Goal: Task Accomplishment & Management: Manage account settings

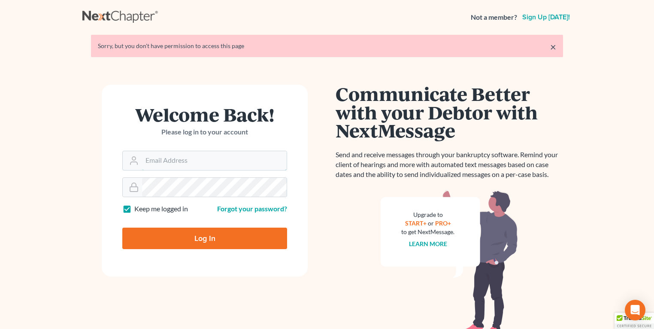
type input "[EMAIL_ADDRESS][DOMAIN_NAME]"
click at [190, 236] on input "Log In" at bounding box center [204, 237] width 165 height 21
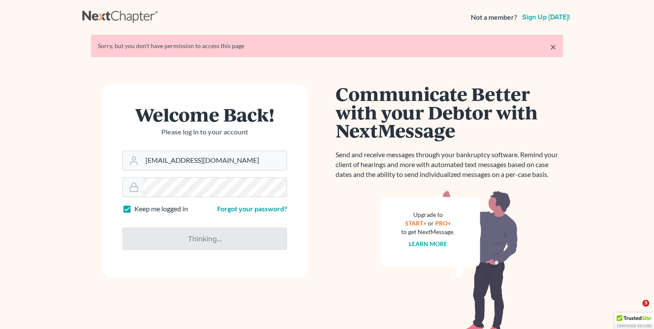
type input "Thinking..."
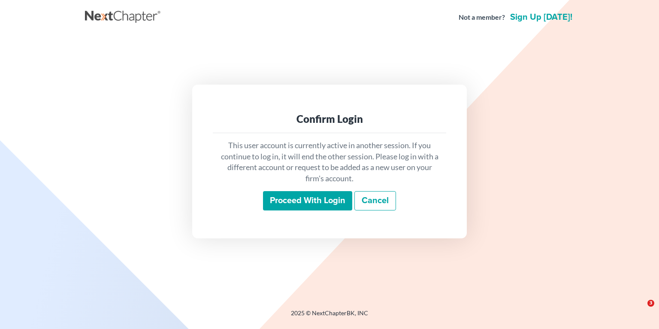
click at [290, 196] on input "Proceed with login" at bounding box center [307, 201] width 89 height 20
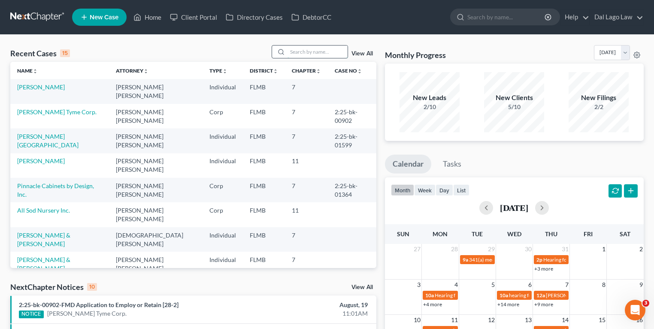
click at [293, 55] on input "search" at bounding box center [317, 51] width 60 height 12
type input "i"
type input "wisdom"
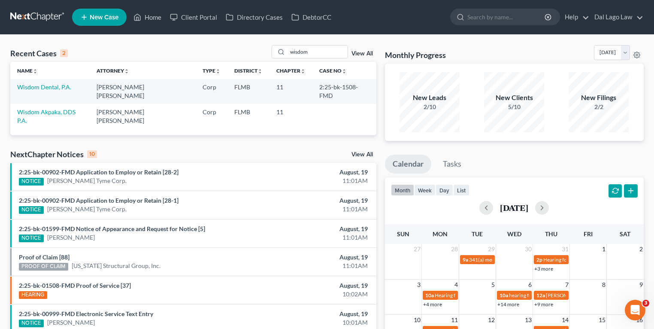
click at [209, 149] on div "NextChapter Notices 10 View All" at bounding box center [193, 156] width 366 height 14
click at [51, 87] on link "Wisdom Dental, P.A." at bounding box center [44, 86] width 54 height 7
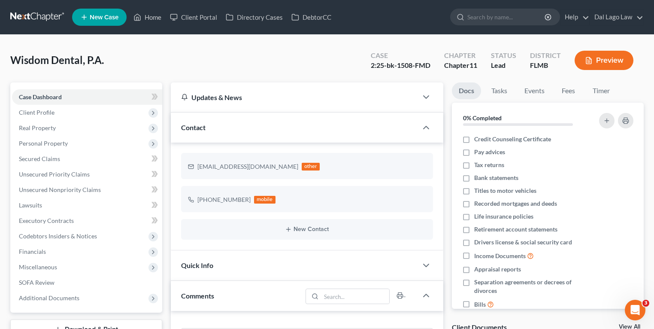
scroll to position [338, 0]
click at [67, 171] on span "Unsecured Priority Claims" at bounding box center [54, 173] width 71 height 7
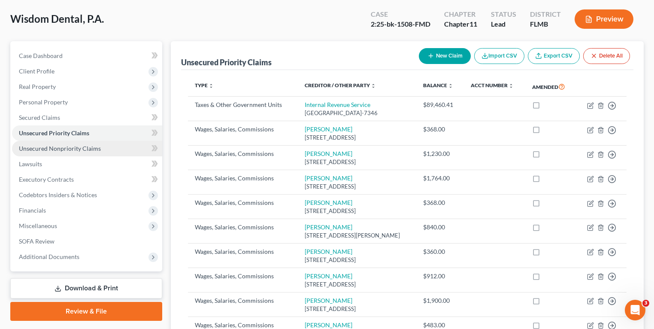
scroll to position [36, 0]
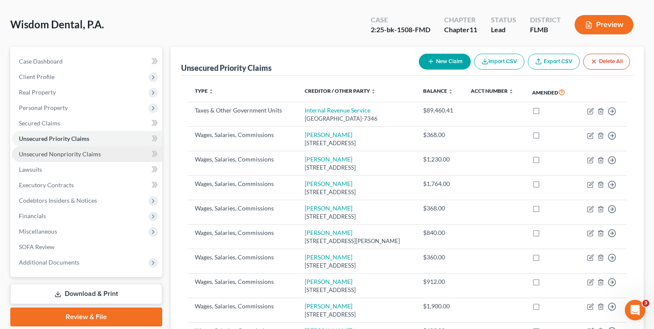
click at [103, 148] on link "Unsecured Nonpriority Claims" at bounding box center [87, 153] width 150 height 15
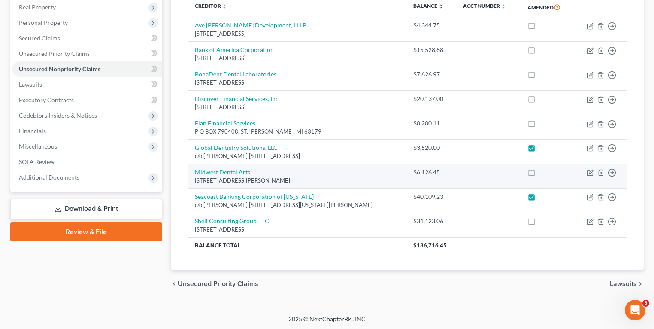
scroll to position [86, 0]
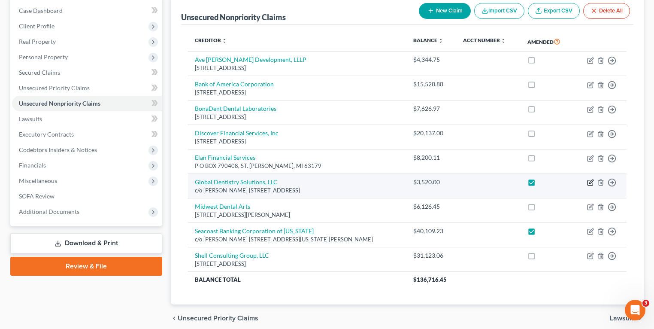
click at [589, 180] on icon "button" at bounding box center [590, 182] width 7 height 7
select select "9"
select select "14"
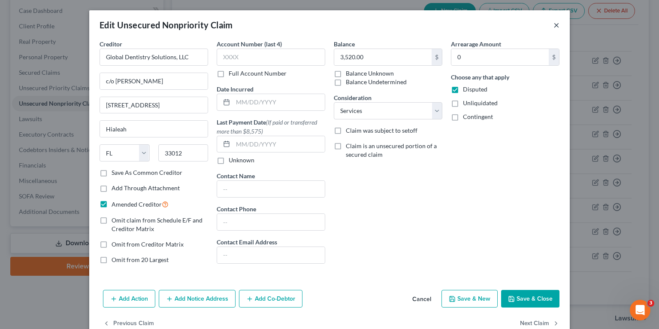
drag, startPoint x: 555, startPoint y: 27, endPoint x: 535, endPoint y: 39, distance: 23.6
click at [555, 27] on button "×" at bounding box center [556, 25] width 6 height 10
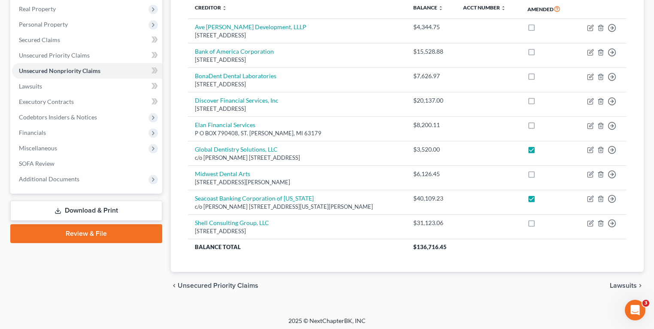
scroll to position [121, 0]
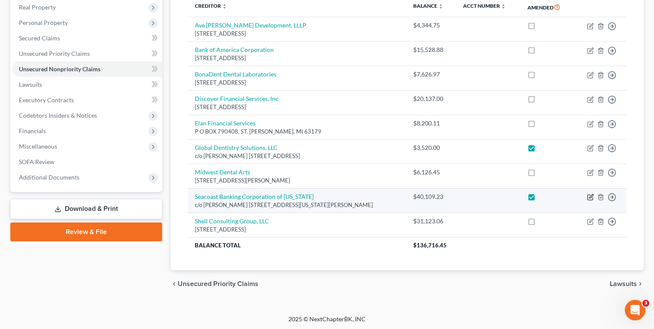
click at [590, 195] on icon "button" at bounding box center [591, 196] width 4 height 4
select select "9"
select select "12"
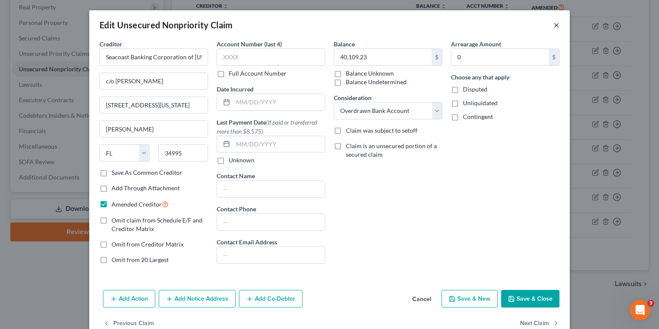
click at [556, 26] on button "×" at bounding box center [556, 25] width 6 height 10
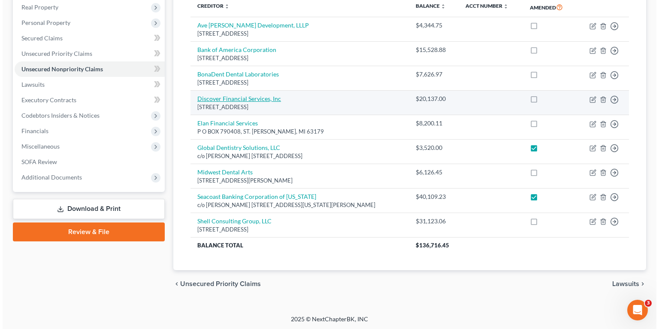
scroll to position [86, 0]
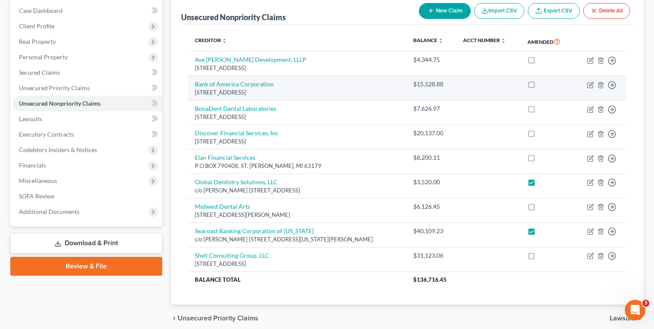
click at [587, 85] on td "Move to D Move to E Move to G Move to Notice Only" at bounding box center [600, 88] width 53 height 24
click at [589, 84] on icon "button" at bounding box center [591, 84] width 4 height 4
select select "7"
select select "2"
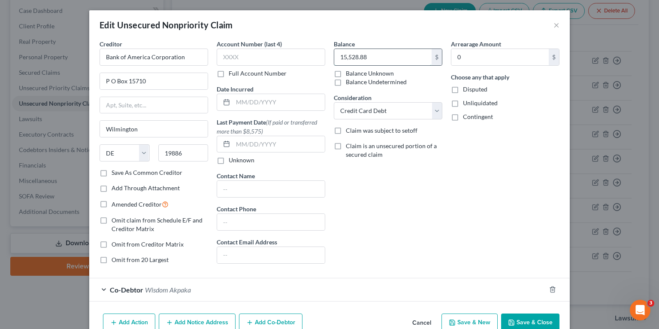
click at [366, 58] on input "15,528.88" at bounding box center [382, 57] width 97 height 16
paste input "23,63"
type input "23,638.88"
click at [348, 108] on select "Select Cable / Satellite Services Collection Agency Credit Card Debt Debt Couns…" at bounding box center [388, 110] width 109 height 17
click at [334, 102] on select "Select Cable / Satellite Services Collection Agency Credit Card Debt Debt Couns…" at bounding box center [388, 110] width 109 height 17
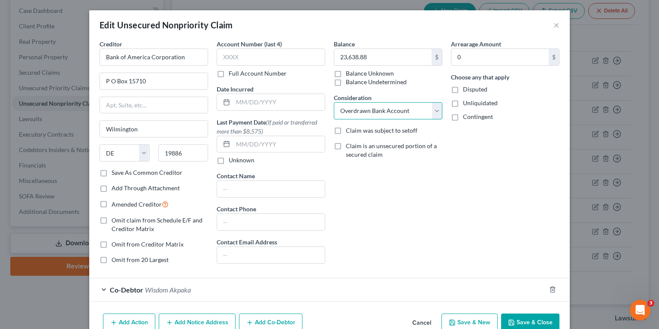
click at [365, 106] on select "Select Cable / Satellite Services Collection Agency Credit Card Debt Debt Couns…" at bounding box center [388, 110] width 109 height 17
select select "11"
click at [334, 102] on select "Select Cable / Satellite Services Collection Agency Credit Card Debt Debt Couns…" at bounding box center [388, 110] width 109 height 17
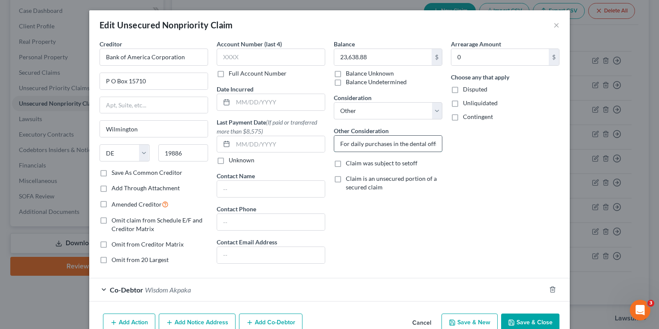
click at [360, 145] on input "For daily purchases in the dental office / Credit Card" at bounding box center [388, 144] width 108 height 16
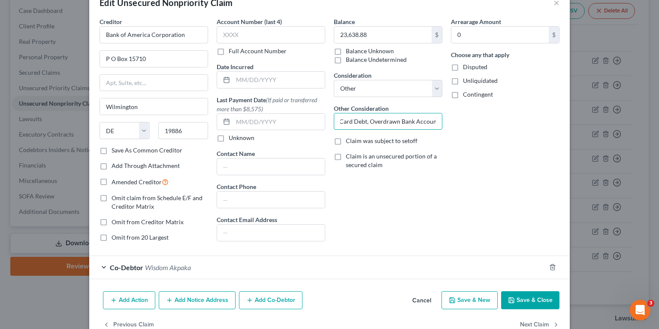
scroll to position [43, 0]
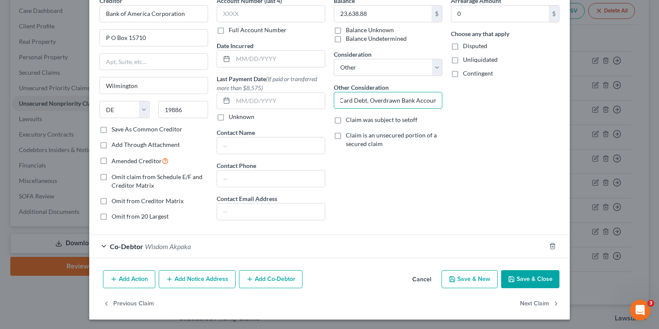
type input "Credit Card Debt, Overdrawn Bank Account"
click at [519, 277] on button "Save & Close" at bounding box center [530, 279] width 58 height 18
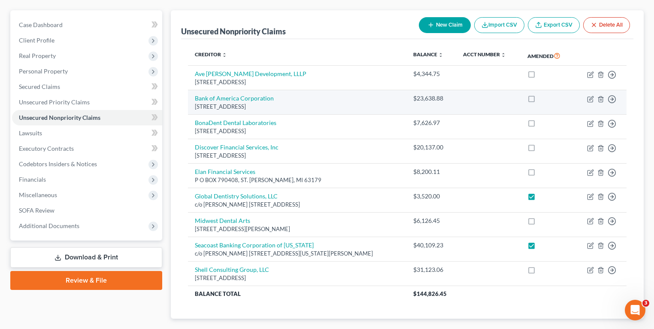
scroll to position [0, 0]
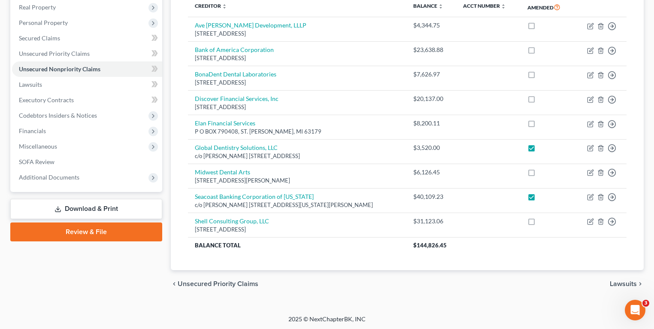
click at [66, 208] on link "Download & Print" at bounding box center [86, 209] width 152 height 20
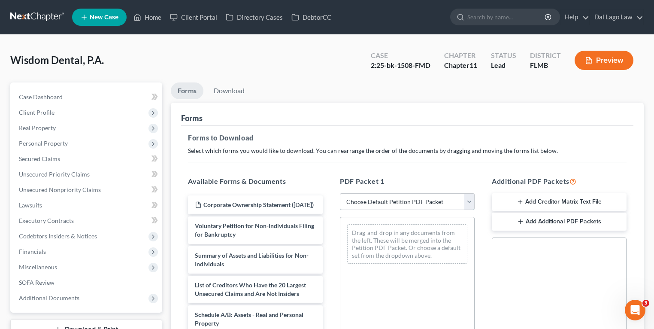
click at [393, 198] on select "Choose Default Petition PDF Packet Complete Bankruptcy Petition (all forms and …" at bounding box center [407, 201] width 135 height 17
click at [389, 251] on div "Drag-and-drop in any documents from the left. These will be merged into the Pet…" at bounding box center [407, 243] width 120 height 39
click at [385, 203] on select "Choose Default Petition PDF Packet Complete Bankruptcy Petition (all forms and …" at bounding box center [407, 201] width 135 height 17
select select "2"
click at [340, 193] on select "Choose Default Petition PDF Packet Complete Bankruptcy Petition (all forms and …" at bounding box center [407, 201] width 135 height 17
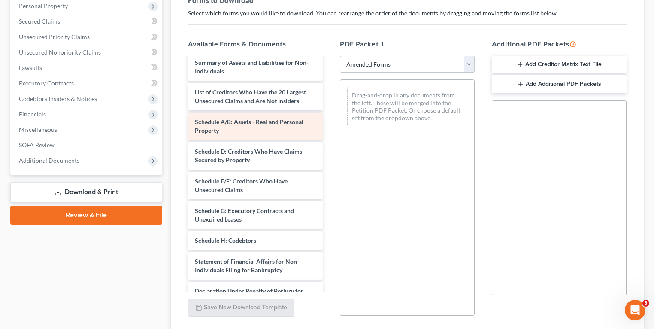
scroll to position [34, 0]
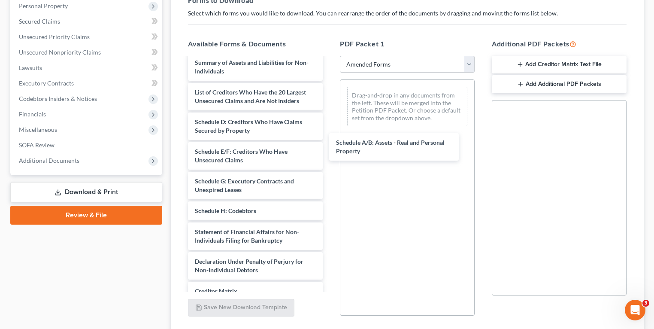
drag, startPoint x: 227, startPoint y: 128, endPoint x: 383, endPoint y: 137, distance: 156.5
click at [330, 132] on div "Schedule A/B: Assets - Real and Personal Property Voluntary Petition for Non-In…" at bounding box center [255, 194] width 148 height 340
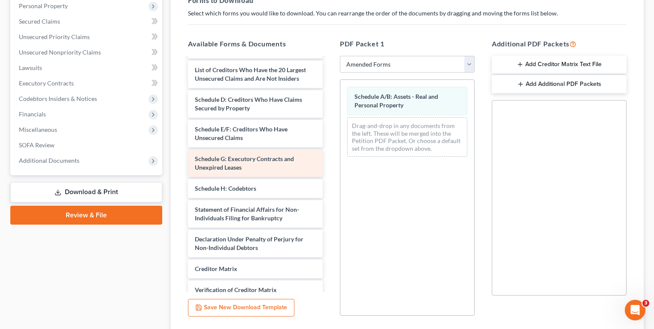
scroll to position [69, 0]
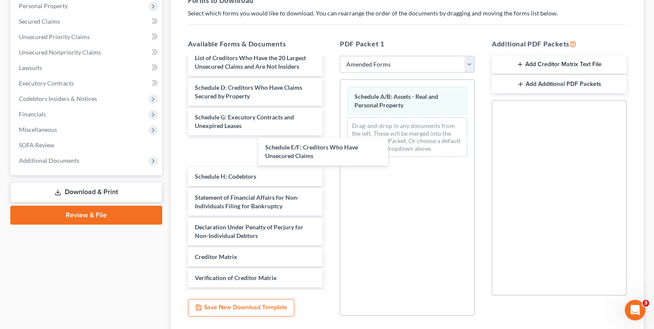
drag, startPoint x: 239, startPoint y: 120, endPoint x: 413, endPoint y: 155, distance: 177.7
click at [330, 162] on div "Schedule E/F: Creditors Who Have Unsecured Claims Voluntary Petition for Non-In…" at bounding box center [255, 159] width 148 height 340
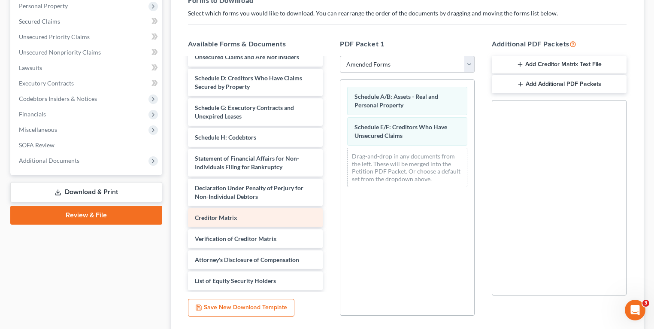
scroll to position [48, 0]
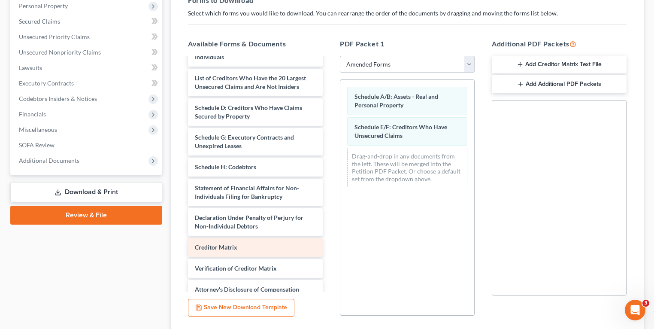
click at [330, 184] on div "Voluntary Petition for Non-Individuals Filing for Bankruptcy Summary of Assets …" at bounding box center [255, 164] width 148 height 310
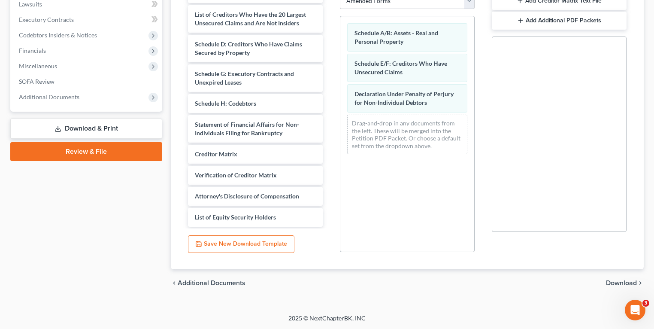
click at [608, 281] on span "Download" at bounding box center [621, 282] width 31 height 7
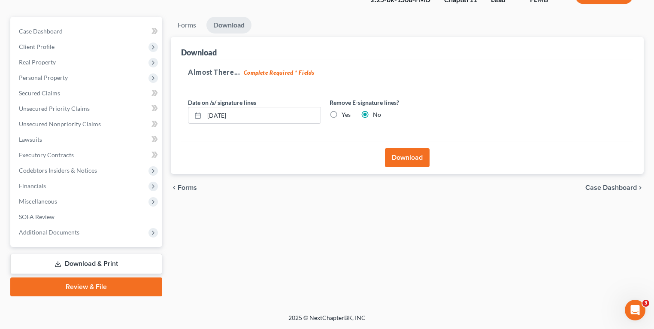
scroll to position [65, 0]
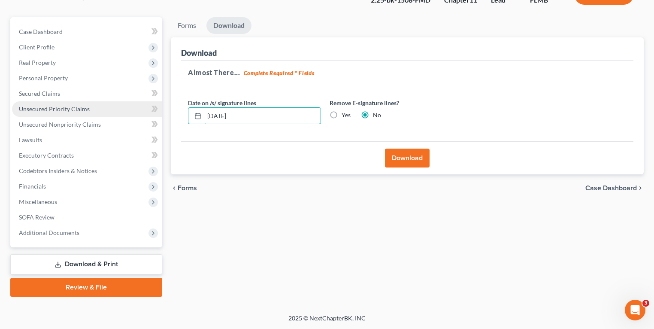
drag, startPoint x: 244, startPoint y: 113, endPoint x: 136, endPoint y: 112, distance: 107.7
click at [158, 117] on div "Petition Navigation Case Dashboard Payments Invoices Payments Payments Credit R…" at bounding box center [327, 156] width 642 height 279
click at [408, 148] on button "Download" at bounding box center [407, 157] width 45 height 19
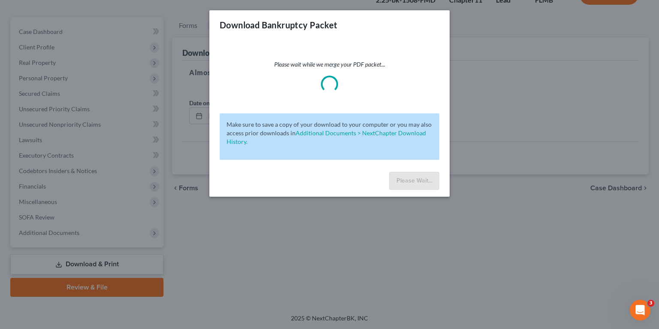
click at [421, 160] on div "Please wait while we merge your PDF packet... Make sure to save a copy of your …" at bounding box center [329, 103] width 240 height 129
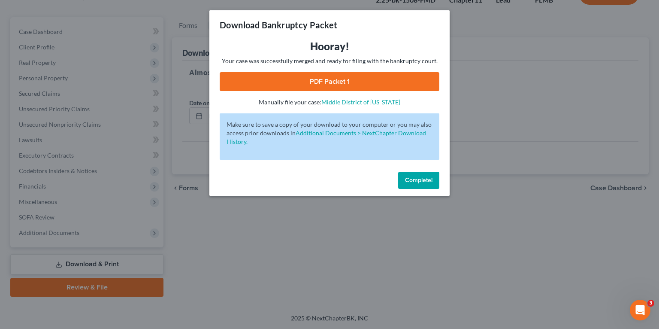
click at [323, 81] on link "PDF Packet 1" at bounding box center [330, 81] width 220 height 19
drag, startPoint x: 423, startPoint y: 179, endPoint x: 412, endPoint y: 178, distance: 10.4
click at [423, 179] on span "Complete!" at bounding box center [418, 179] width 27 height 7
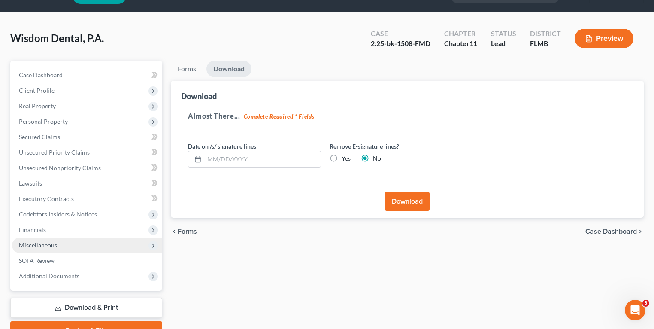
scroll to position [34, 0]
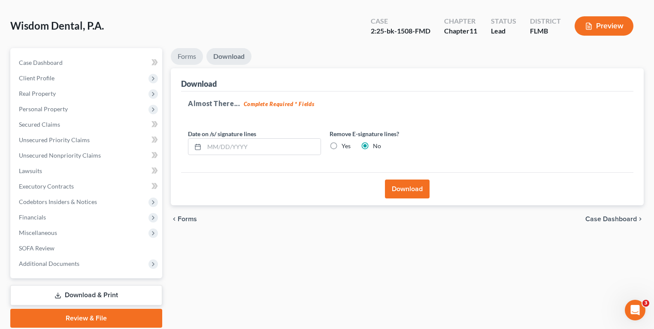
click at [192, 53] on link "Forms" at bounding box center [187, 56] width 32 height 17
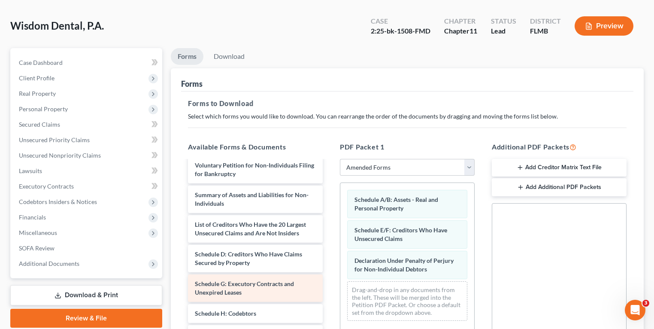
scroll to position [0, 0]
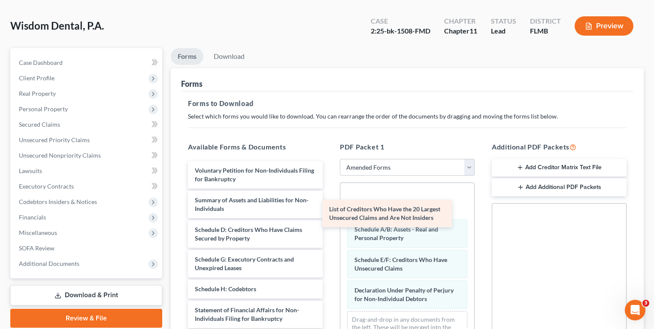
drag, startPoint x: 264, startPoint y: 220, endPoint x: 422, endPoint y: 194, distance: 160.5
click at [330, 194] on div "List of Creditors Who Have the 20 Largest Unsecured Claims and Are Not Insiders…" at bounding box center [255, 286] width 148 height 251
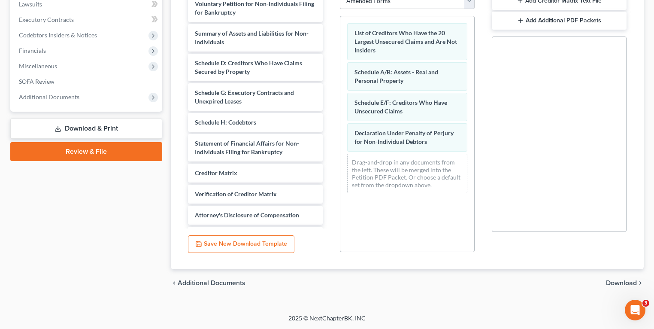
click at [613, 281] on span "Download" at bounding box center [621, 282] width 31 height 7
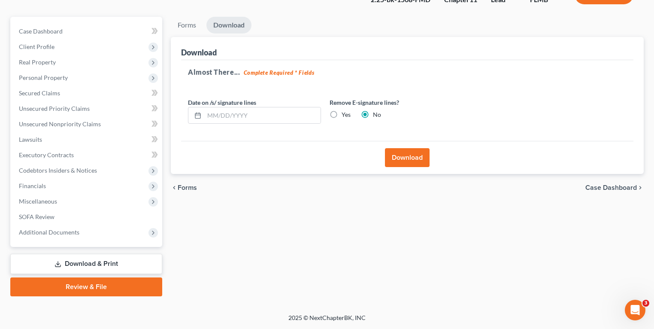
scroll to position [65, 0]
click at [402, 151] on button "Download" at bounding box center [407, 157] width 45 height 19
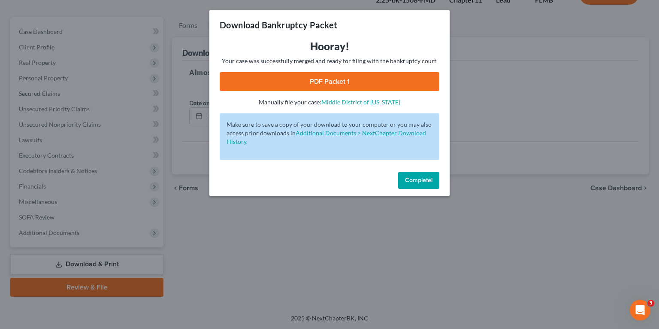
click at [302, 73] on link "PDF Packet 1" at bounding box center [330, 81] width 220 height 19
click at [424, 180] on span "Complete!" at bounding box center [418, 179] width 27 height 7
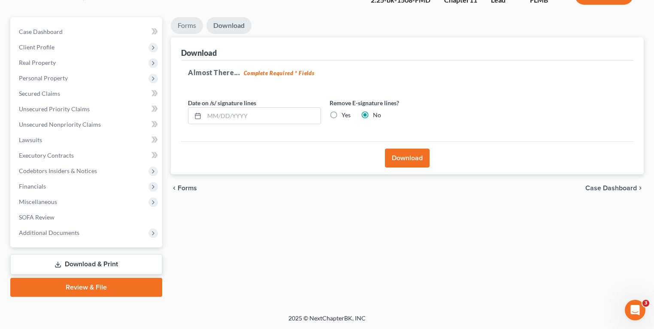
click at [197, 25] on link "Forms" at bounding box center [187, 25] width 32 height 17
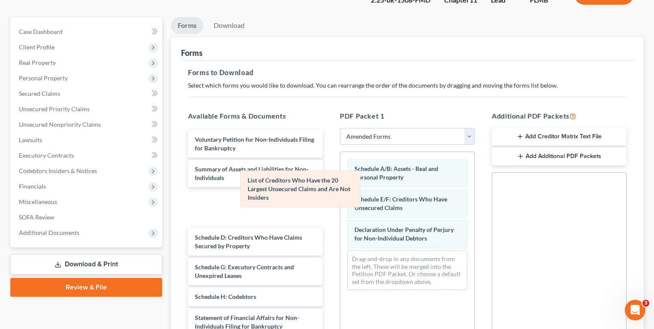
drag, startPoint x: 393, startPoint y: 179, endPoint x: 245, endPoint y: 215, distance: 151.9
click at [340, 215] on div "List of Creditors Who Have the 20 Largest Unsecured Claims and Are Not Insiders…" at bounding box center [407, 224] width 134 height 145
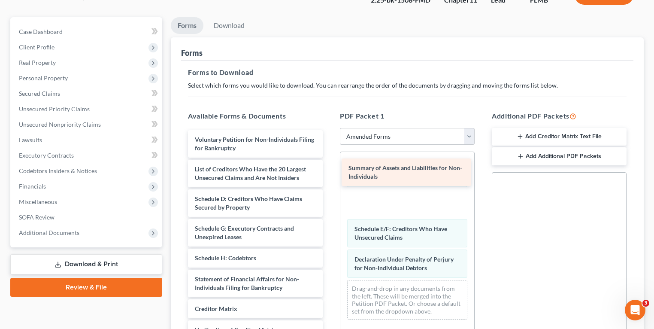
drag, startPoint x: 228, startPoint y: 175, endPoint x: 408, endPoint y: 174, distance: 180.6
click at [330, 168] on div "Summary of Assets and Liabilities for Non-Individuals Voluntary Petition for No…" at bounding box center [255, 255] width 148 height 251
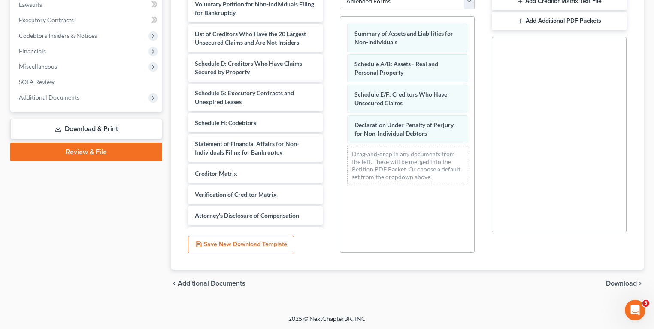
scroll to position [201, 0]
click at [632, 283] on span "Download" at bounding box center [621, 282] width 31 height 7
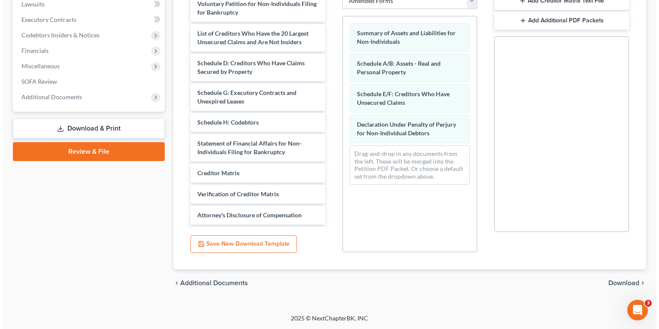
scroll to position [65, 0]
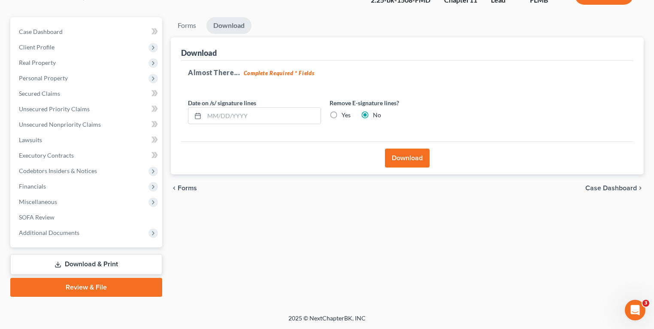
click at [411, 159] on button "Download" at bounding box center [407, 157] width 45 height 19
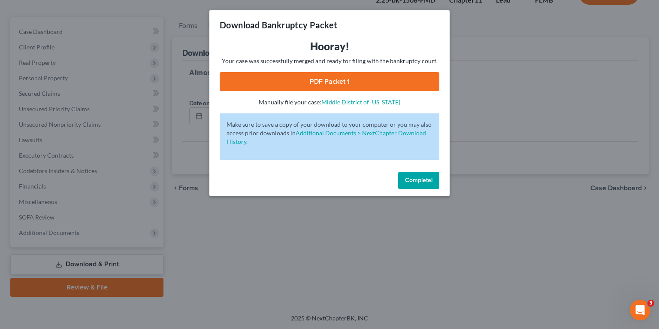
click at [344, 79] on link "PDF Packet 1" at bounding box center [330, 81] width 220 height 19
click at [410, 178] on span "Complete!" at bounding box center [418, 179] width 27 height 7
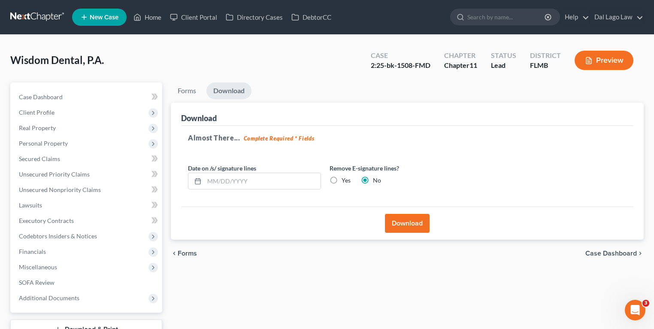
scroll to position [0, 0]
click at [410, 225] on button "Download" at bounding box center [407, 223] width 45 height 19
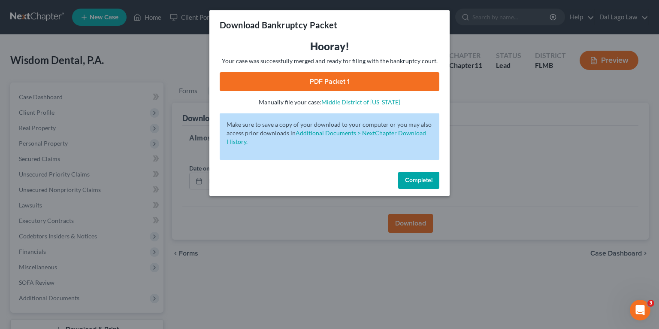
click at [311, 84] on link "PDF Packet 1" at bounding box center [330, 81] width 220 height 19
click at [427, 183] on span "Complete!" at bounding box center [418, 179] width 27 height 7
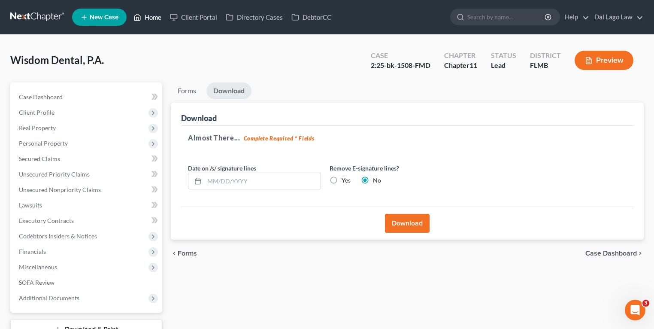
click at [144, 19] on link "Home" at bounding box center [147, 16] width 36 height 15
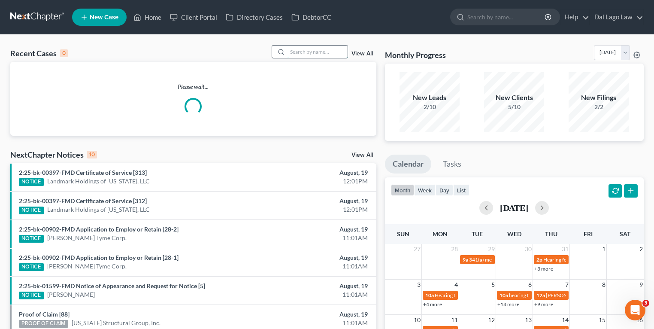
click at [335, 54] on input "search" at bounding box center [317, 51] width 60 height 12
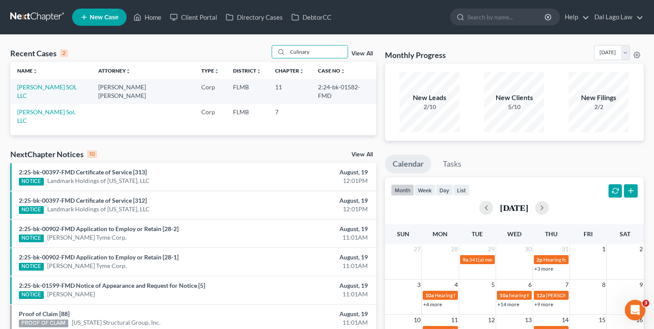
type input "Culinary"
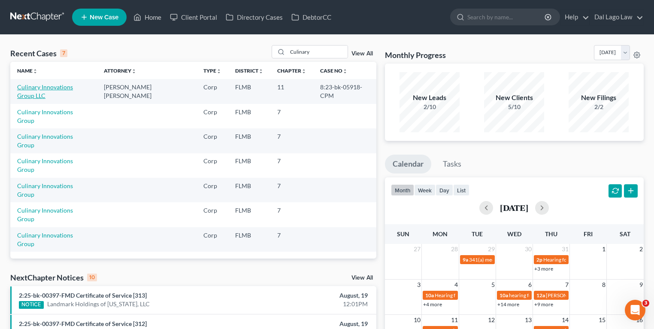
drag, startPoint x: 80, startPoint y: 86, endPoint x: 145, endPoint y: 124, distance: 74.6
click at [73, 86] on link "Culinary Innovations Group LLC" at bounding box center [45, 91] width 56 height 16
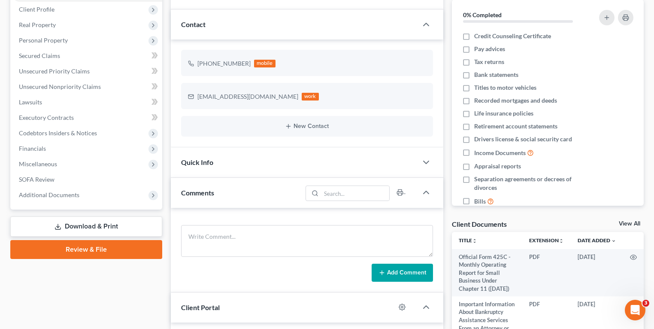
click at [69, 224] on link "Download & Print" at bounding box center [86, 226] width 152 height 20
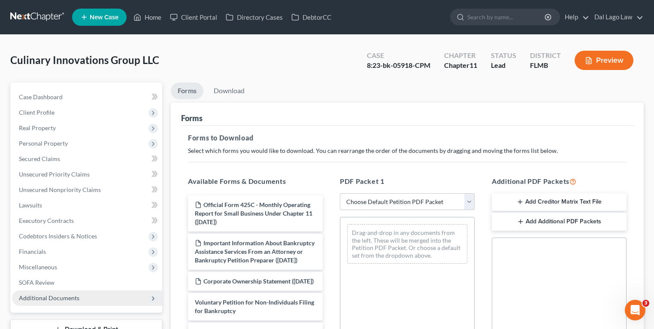
click at [99, 299] on span "Additional Documents" at bounding box center [87, 297] width 150 height 15
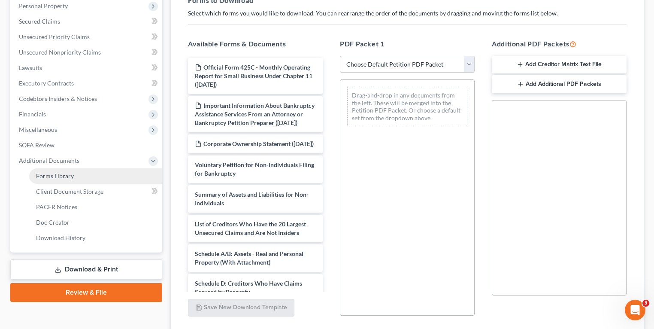
click at [79, 175] on link "Forms Library" at bounding box center [95, 175] width 133 height 15
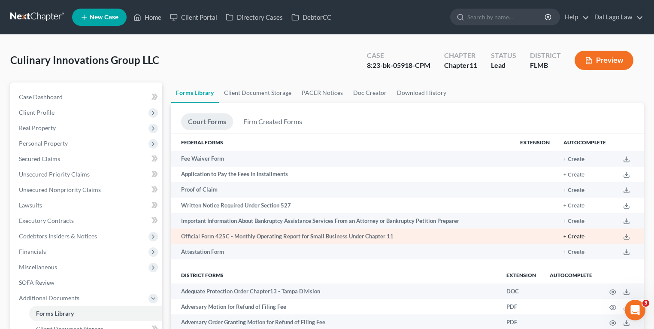
click at [578, 235] on button "+ Create" at bounding box center [573, 237] width 21 height 6
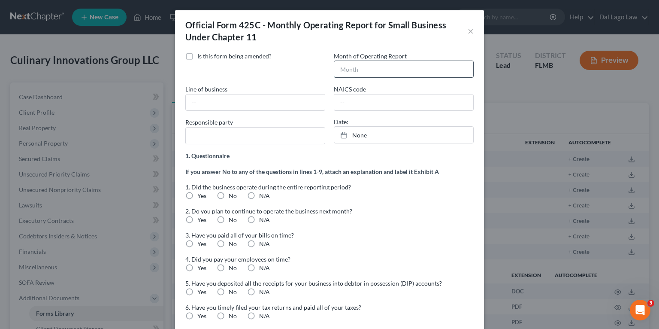
click at [379, 69] on input "text" at bounding box center [403, 69] width 139 height 16
type input "July 2025"
click at [273, 98] on input "text" at bounding box center [255, 102] width 139 height 16
type input "Restaurant"
type input "722511"
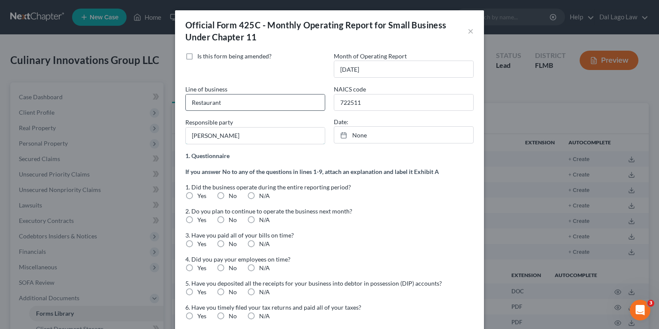
type input "Kathleen Crescenzi"
drag, startPoint x: 393, startPoint y: 132, endPoint x: 446, endPoint y: 155, distance: 57.5
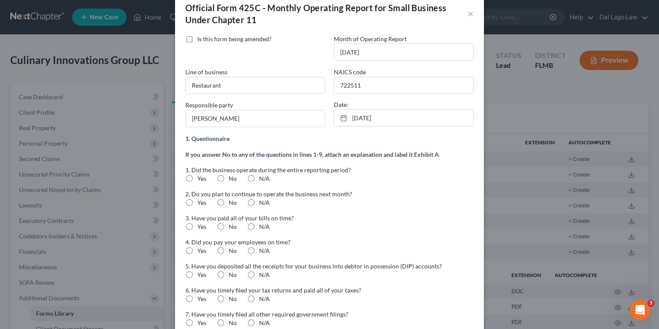
scroll to position [34, 0]
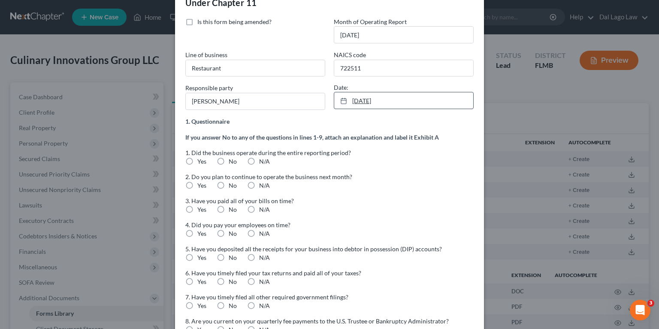
click at [399, 103] on link "8/19/2025" at bounding box center [403, 100] width 139 height 16
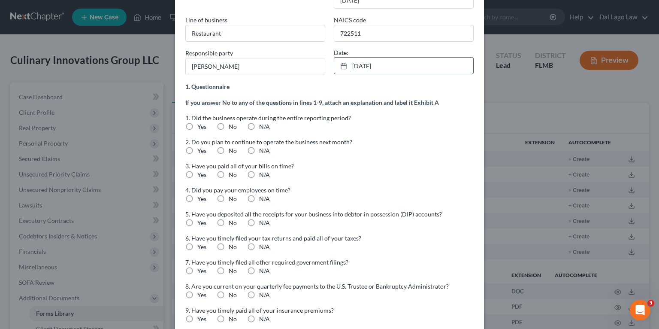
scroll to position [103, 0]
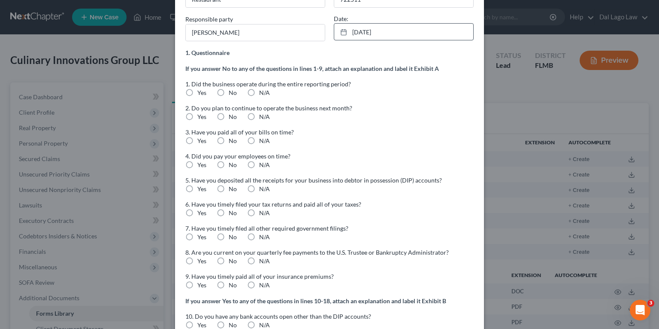
click at [197, 91] on label "Yes" at bounding box center [201, 92] width 9 height 9
click at [201, 91] on input "Yes" at bounding box center [204, 91] width 6 height 6
radio input "true"
click at [197, 114] on label "Yes" at bounding box center [201, 116] width 9 height 9
click at [201, 114] on input "Yes" at bounding box center [204, 115] width 6 height 6
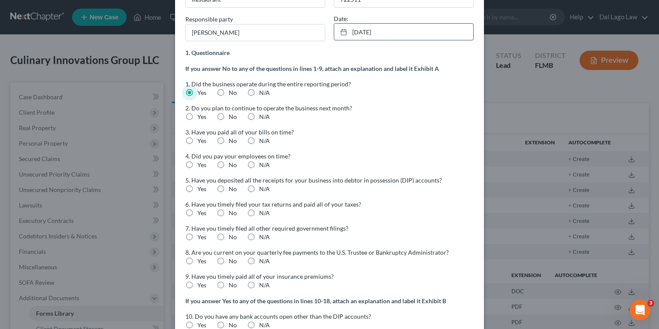
radio input "true"
click at [197, 140] on label "Yes" at bounding box center [201, 140] width 9 height 9
click at [201, 140] on input "Yes" at bounding box center [204, 139] width 6 height 6
radio input "true"
click at [197, 163] on label "Yes" at bounding box center [201, 164] width 9 height 9
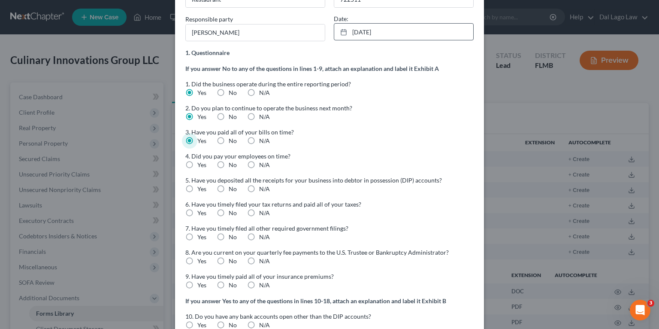
click at [201, 163] on input "Yes" at bounding box center [204, 163] width 6 height 6
radio input "true"
click at [197, 186] on label "Yes" at bounding box center [201, 188] width 9 height 9
click at [201, 186] on input "Yes" at bounding box center [204, 187] width 6 height 6
radio input "true"
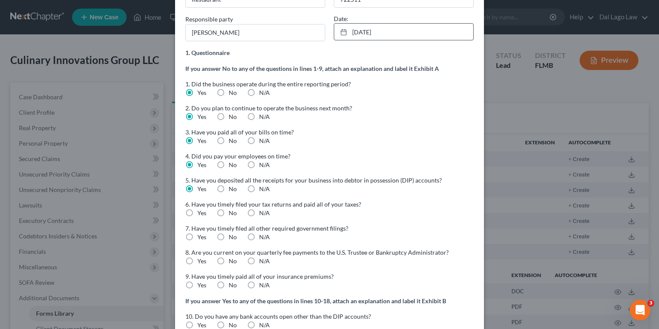
click at [197, 211] on label "Yes" at bounding box center [201, 213] width 9 height 9
click at [201, 211] on input "Yes" at bounding box center [204, 212] width 6 height 6
radio input "true"
drag, startPoint x: 189, startPoint y: 235, endPoint x: 190, endPoint y: 246, distance: 10.9
click at [197, 235] on label "Yes" at bounding box center [201, 237] width 9 height 9
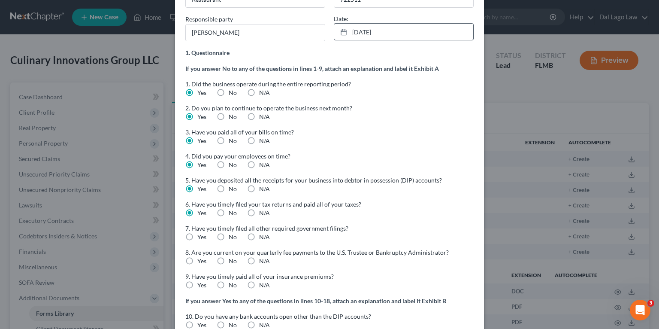
click at [201, 235] on input "Yes" at bounding box center [204, 236] width 6 height 6
radio input "true"
drag, startPoint x: 185, startPoint y: 258, endPoint x: 188, endPoint y: 271, distance: 13.2
click at [197, 259] on label "Yes" at bounding box center [201, 261] width 9 height 9
click at [201, 259] on input "Yes" at bounding box center [204, 260] width 6 height 6
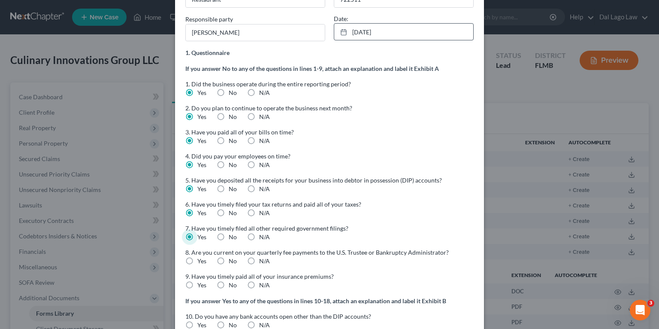
radio input "true"
click at [197, 284] on label "Yes" at bounding box center [201, 285] width 9 height 9
click at [201, 284] on input "Yes" at bounding box center [204, 284] width 6 height 6
radio input "true"
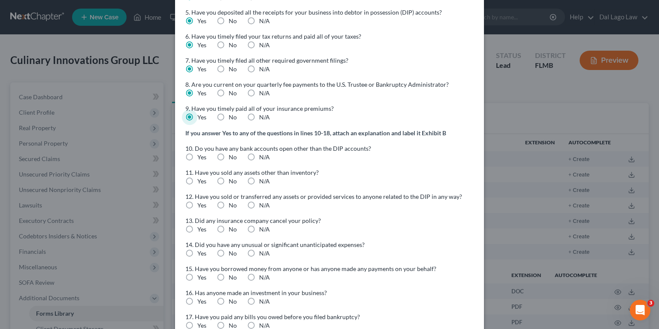
scroll to position [275, 0]
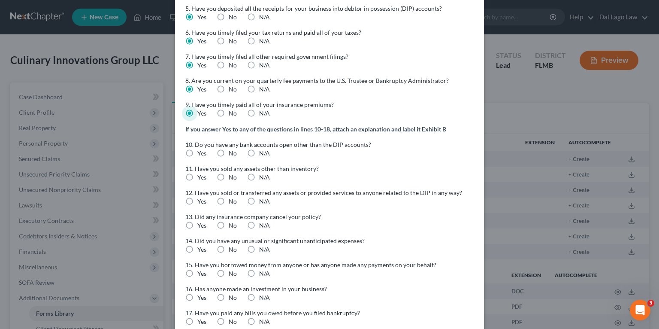
drag, startPoint x: 213, startPoint y: 150, endPoint x: 218, endPoint y: 157, distance: 9.1
click at [229, 153] on label "No" at bounding box center [233, 153] width 8 height 9
drag, startPoint x: 218, startPoint y: 157, endPoint x: 219, endPoint y: 185, distance: 27.9
click at [229, 173] on label "No" at bounding box center [233, 177] width 8 height 9
click at [232, 173] on input "No" at bounding box center [235, 176] width 6 height 6
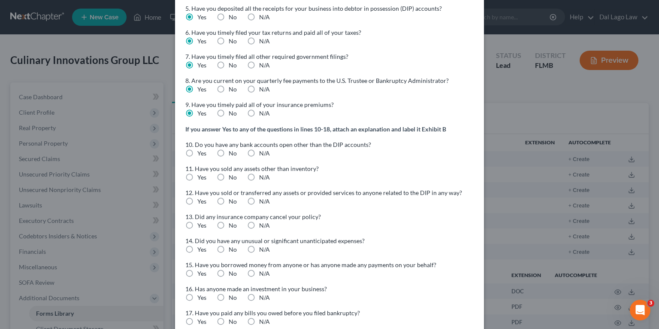
radio input "true"
click at [229, 201] on label "No" at bounding box center [233, 201] width 8 height 9
click at [232, 201] on input "No" at bounding box center [235, 200] width 6 height 6
radio input "true"
click at [218, 213] on span "13. Did any insurance company cancel your policy?" at bounding box center [253, 216] width 136 height 7
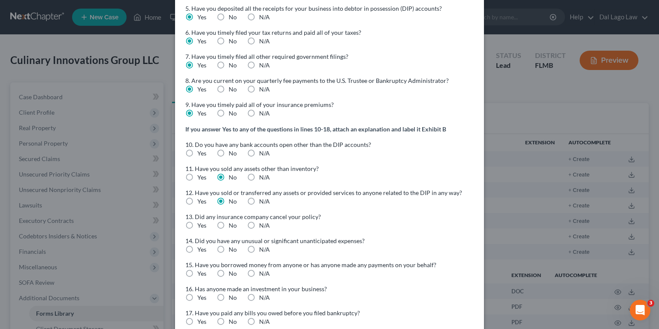
click at [229, 154] on label "No" at bounding box center [233, 153] width 8 height 9
click at [232, 154] on input "No" at bounding box center [235, 152] width 6 height 6
radio input "true"
click at [229, 224] on label "No" at bounding box center [233, 225] width 8 height 9
click at [232, 224] on input "No" at bounding box center [235, 224] width 6 height 6
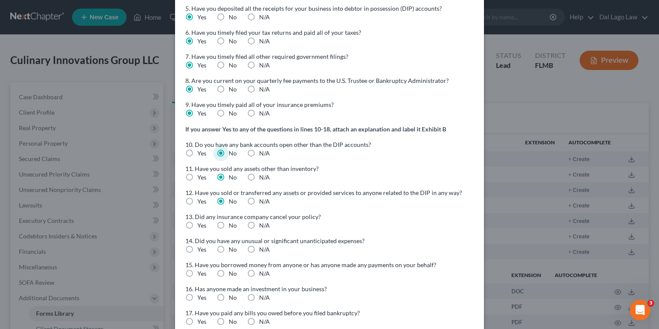
radio input "true"
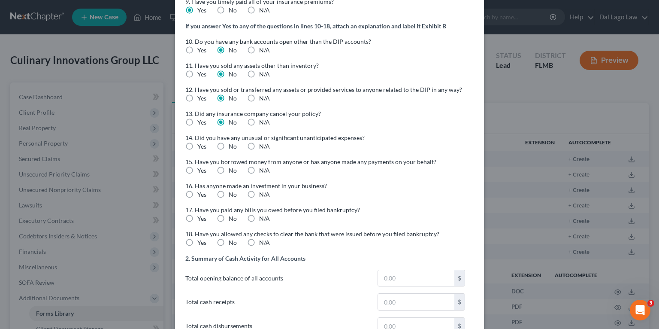
click at [229, 145] on label "No" at bounding box center [233, 146] width 8 height 9
click at [232, 145] on input "No" at bounding box center [235, 145] width 6 height 6
radio input "true"
click at [229, 172] on label "No" at bounding box center [233, 170] width 8 height 9
click at [232, 172] on input "No" at bounding box center [235, 169] width 6 height 6
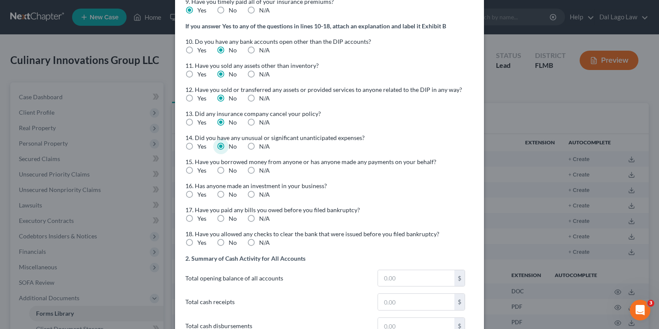
radio input "true"
click at [229, 196] on label "No" at bounding box center [233, 194] width 8 height 9
click at [232, 196] on input "No" at bounding box center [235, 193] width 6 height 6
radio input "true"
click at [229, 215] on label "No" at bounding box center [233, 218] width 8 height 9
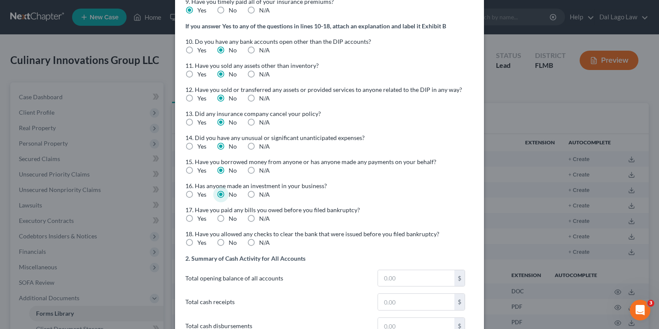
click at [232, 215] on input "No" at bounding box center [235, 217] width 6 height 6
radio input "true"
click at [229, 242] on label "No" at bounding box center [233, 242] width 8 height 9
click at [232, 242] on input "No" at bounding box center [235, 241] width 6 height 6
radio input "true"
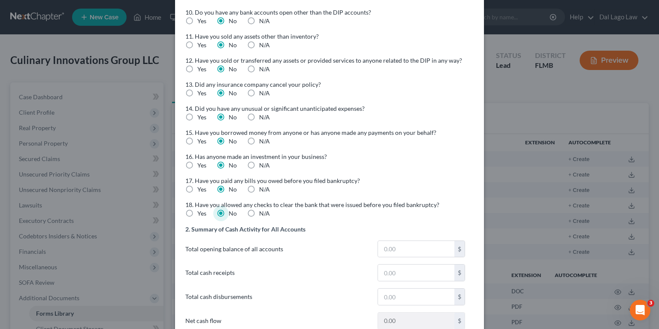
scroll to position [481, 0]
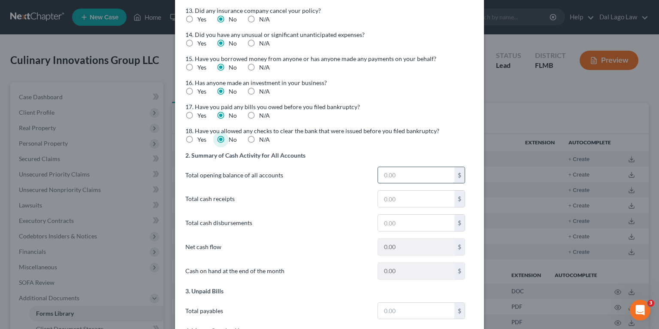
click at [393, 176] on input "text" at bounding box center [416, 175] width 76 height 16
type input "1"
type input "1.00"
type input "16"
type input "16.00"
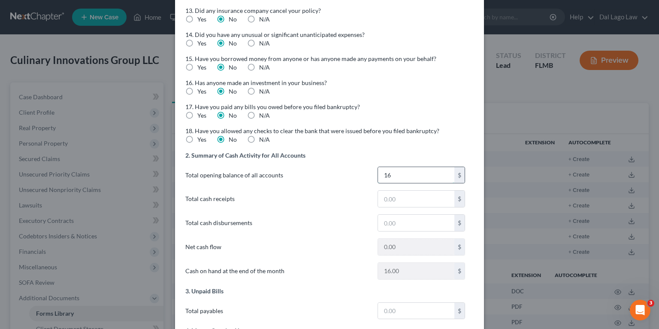
type input "167"
type input "167.00"
type input "1673"
type input "1,673.00"
type input "1,6735"
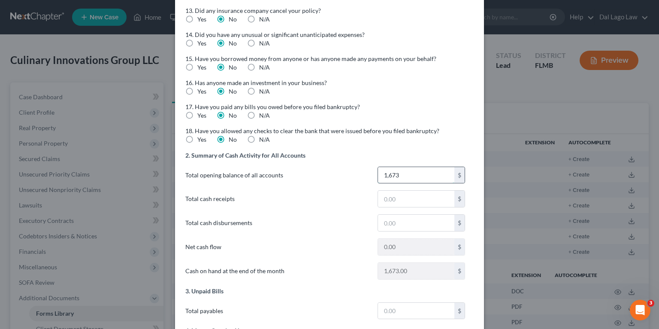
type input "16,735.00"
type input "16,735.6"
type input "16,735.60"
type input "16,735.66"
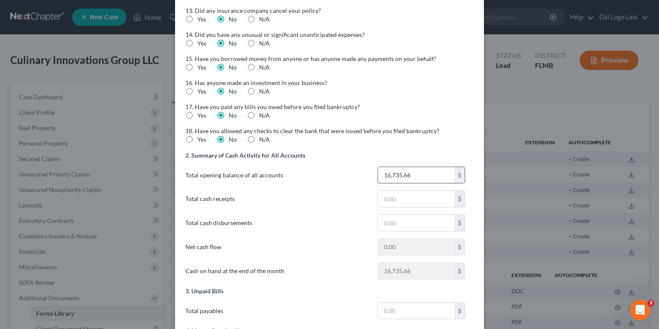
type input "16,735.66"
type input "1"
type input "1.00"
type input "10"
type input "10.00"
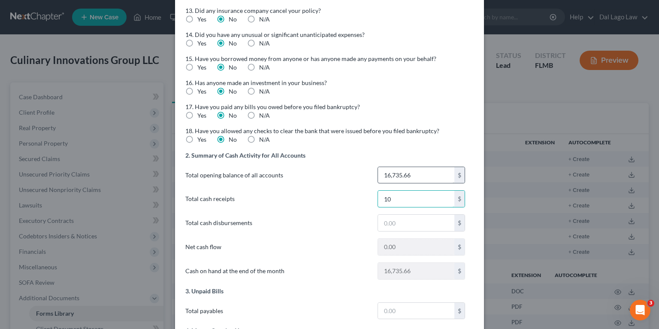
type input "107"
type input "107.00"
type input "1074"
type input "1,074.00"
type input "1,0747"
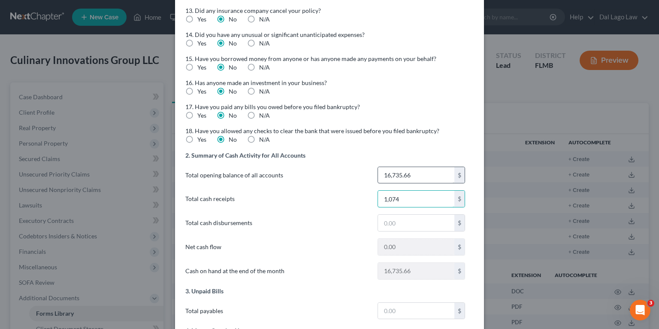
type input "10,747.00"
type input "10,7479"
type input "107,479.00"
type input "107,479.2"
type input "107,479.20"
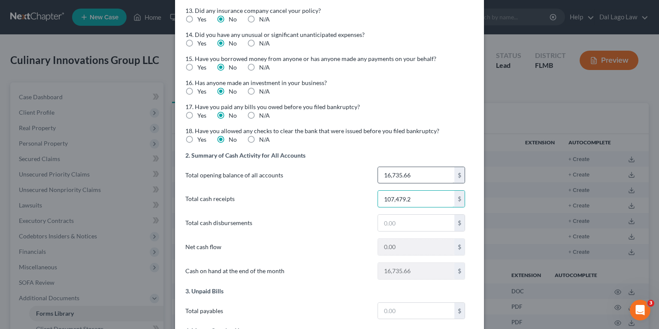
type input "107,479.22"
type input "1"
type input "-107,478.22"
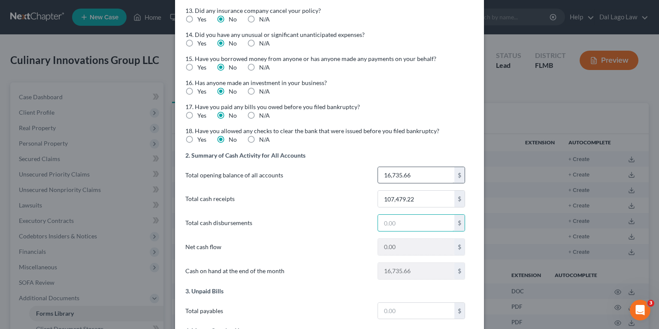
type input "-90,742.56"
type input "1.00"
type input "-107,478.22"
type input "107,478.22"
type input "11"
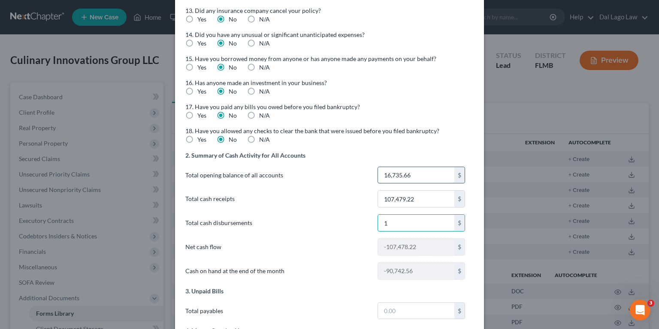
type input "-107,468.22"
type input "-90,732.56"
type input "11.00"
type input "-107,468.22"
type input "107,468.22"
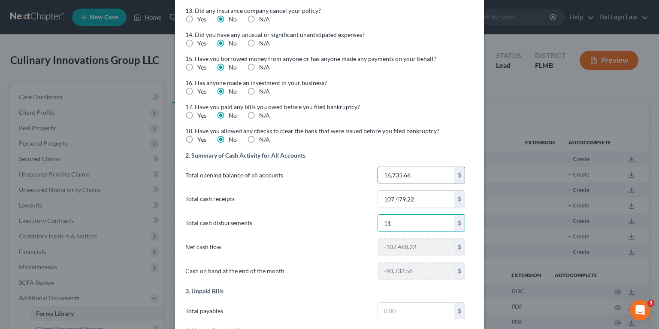
type input "112"
type input "-107,367.22"
type input "-90,631.56"
type input "112.00"
type input "-107,367.22"
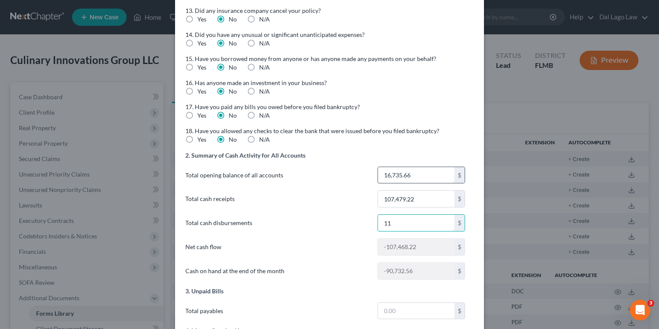
type input "107,367.22"
type input "1124"
type input "-106,355.22"
type input "-89,619.56"
type input "1,124.00"
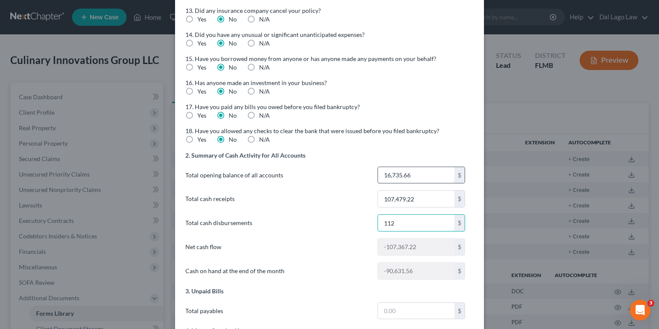
type input "-106,355.22"
type input "106,355.22"
type input "1,1245"
type input "-96,234.22"
type input "-79,498.56"
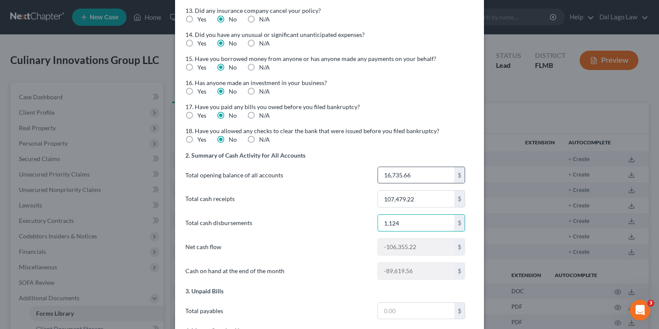
type input "11,245.00"
type input "-96,234.22"
type input "96,234.22"
type input "11,2451"
type input "4,971.77"
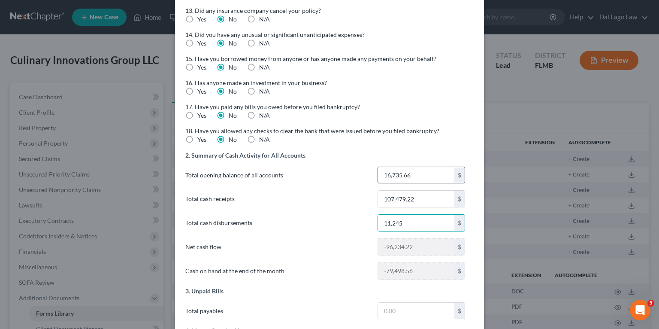
type input "21,707.44"
type input "112,451.00"
type input "4,971.77"
type input "-4,971.77"
type input "112,451.2"
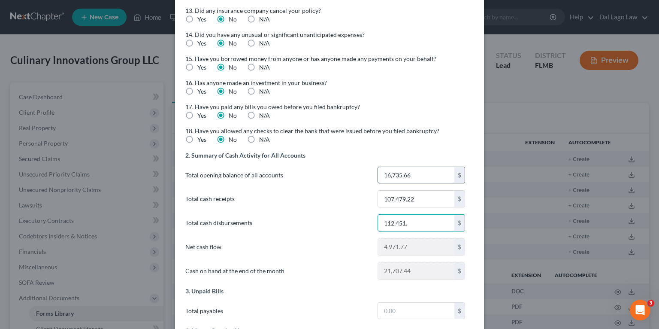
type input "4,971.97"
type input "21,707.63"
type input "112,451.20"
type input "4,971.97"
type input "-4,971.97"
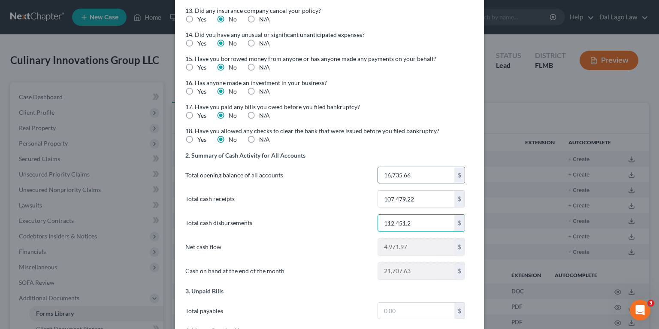
type input "112,451.29"
type input "4,972.06"
type input "21,707.72"
type input "112,451.29"
type input "4,972.06"
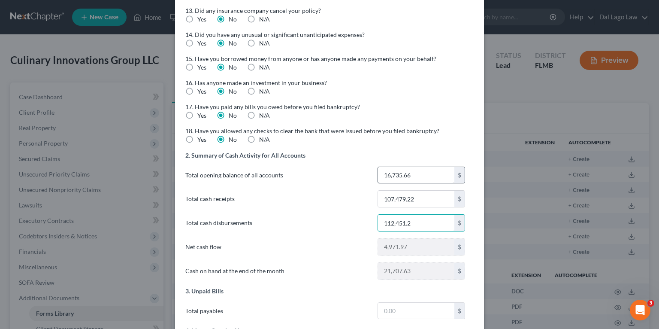
type input "-4,972.06"
type input "112,451.29"
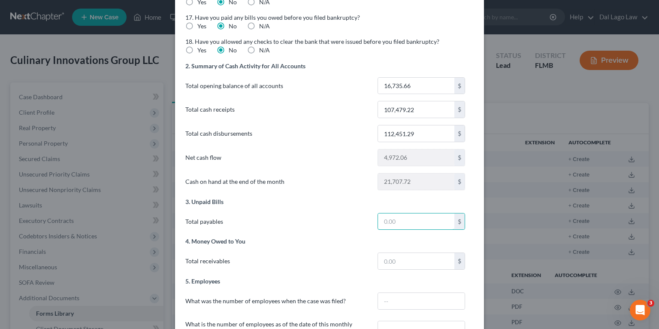
scroll to position [584, 0]
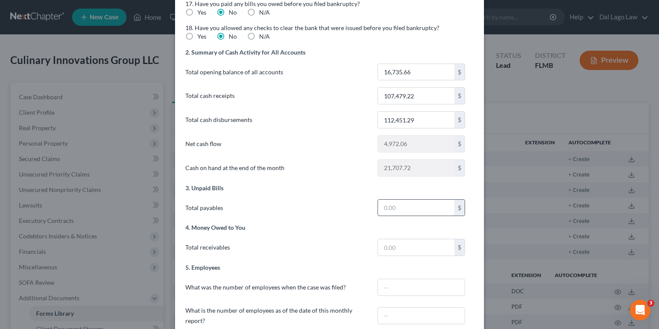
click at [404, 205] on input "text" at bounding box center [416, 208] width 76 height 16
type input "0"
type input "0.00"
type input "25"
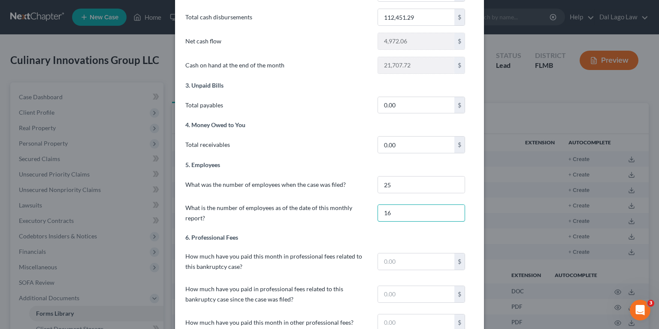
scroll to position [686, 0]
type input "16"
type input "0.00"
type input "57,765.00"
type input "0.00"
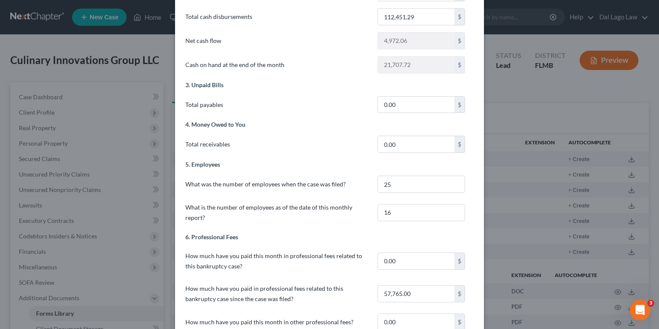
scroll to position [866, 0]
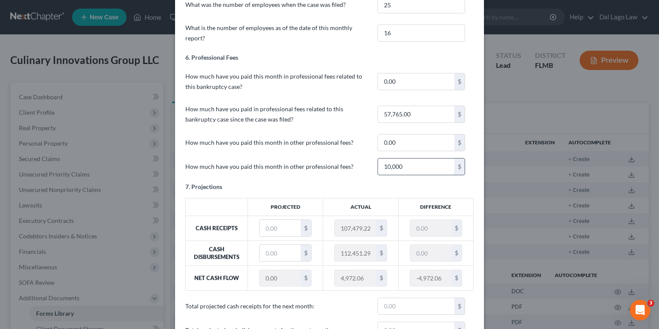
click at [419, 163] on input "10,000" at bounding box center [416, 166] width 76 height 16
type input "10,000.00"
click at [316, 172] on div "How much have you paid this month in other professional fees? 10,000.00 $" at bounding box center [325, 166] width 297 height 17
click at [287, 227] on input "text" at bounding box center [280, 228] width 41 height 16
type input "9"
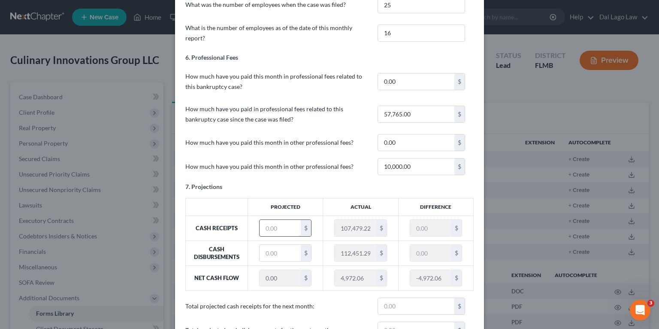
type input "-107,470.22"
type input "90"
type input "-107,389.22"
type input "905"
type input "-106,574.22"
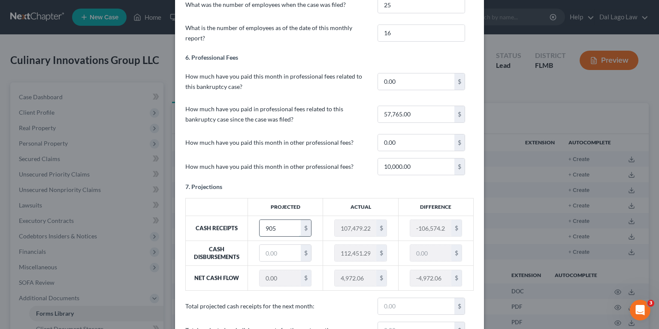
type input "9050"
type input "-98,429.22"
type input "9,0500"
type input "-16,979.22"
type input "90,500"
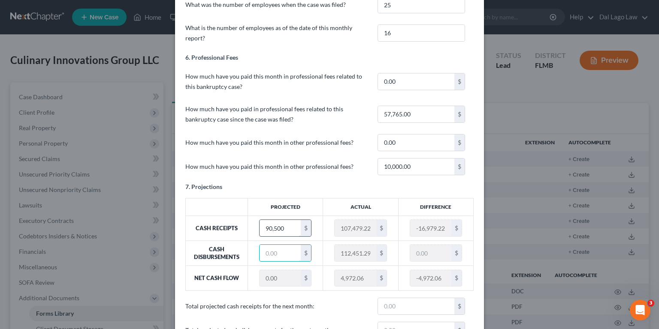
type input "8"
type input "-112,443.29"
type input "-90,492.00"
type input "-95,464.06"
type input "88"
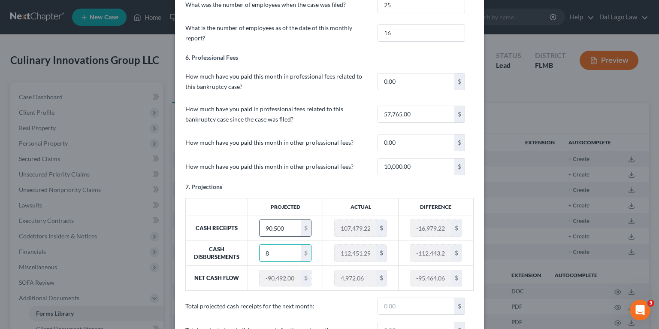
type input "-112,363.29"
type input "-90,412.00"
type input "-95,384.06"
type input "888"
type input "-111,563.29"
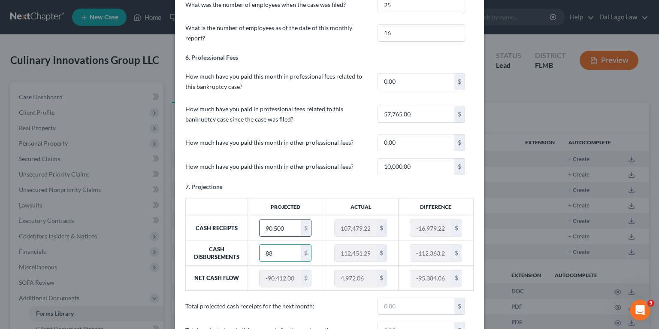
type input "-89,612.00"
type input "-94,584.06"
type input "8884"
type input "-103,567.29"
type input "-81,616.00"
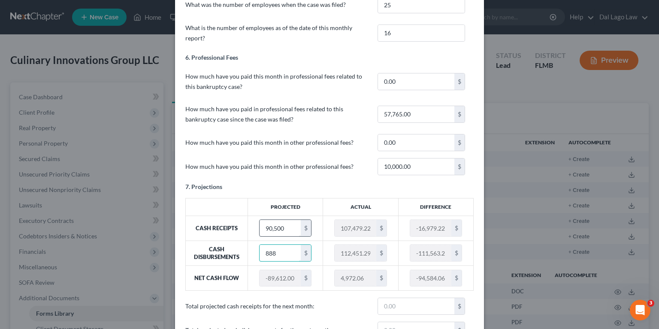
type input "-86,588.06"
type input "8,8845"
type input "-23,606.28"
type input "-1,655.00"
type input "-6,627.06"
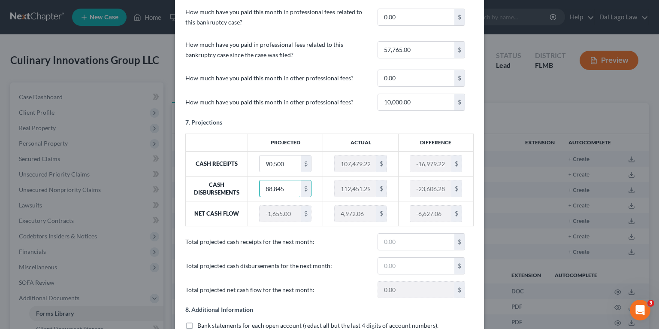
scroll to position [934, 0]
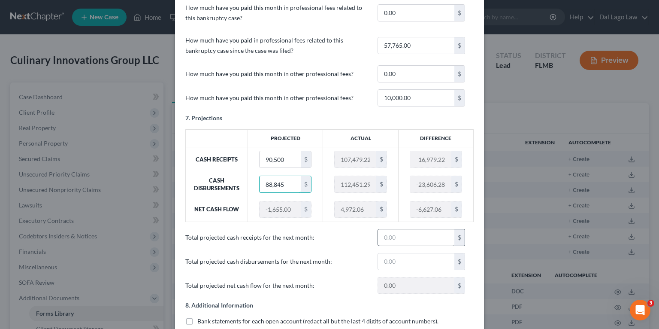
type input "88,845"
click at [399, 236] on input "text" at bounding box center [416, 237] width 76 height 16
type input "69,000"
click at [389, 257] on input "text" at bounding box center [416, 261] width 76 height 16
type input "6"
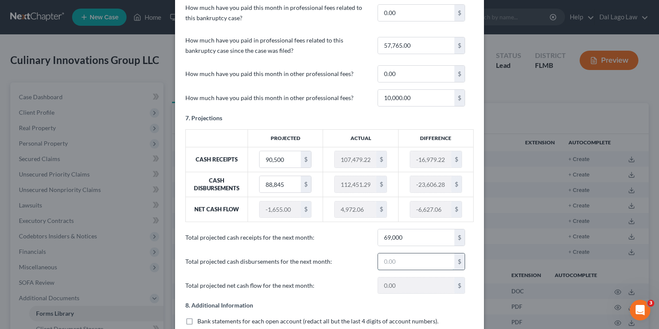
type input "68,994.00"
type input "64"
type input "68,936.00"
type input "647"
type input "68,353.00"
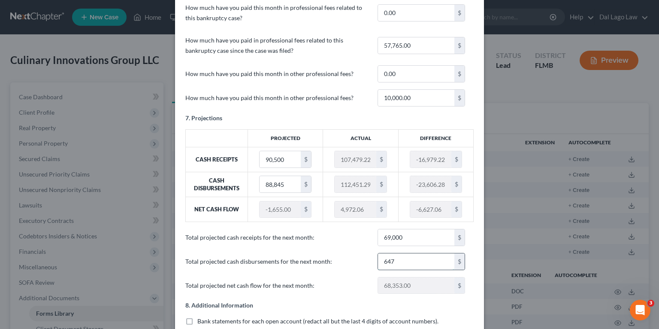
type input "6471"
type input "62,529.00"
type input "6,4715"
type input "4,285.00"
type input "64,715"
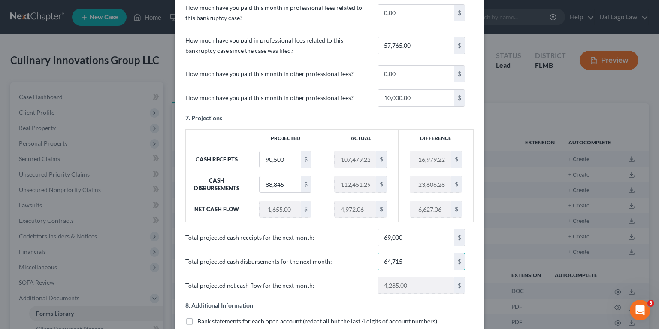
click at [320, 263] on span "Total projected cash disbursements for the next month:" at bounding box center [277, 261] width 192 height 15
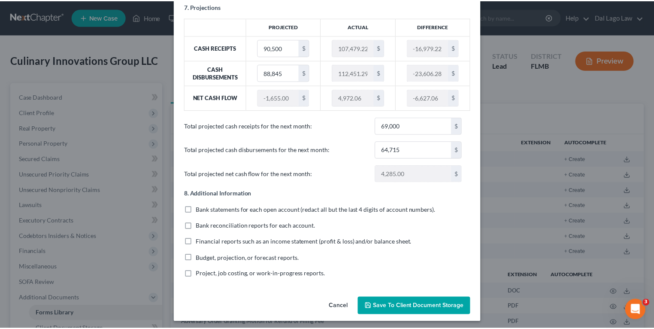
scroll to position [1047, 0]
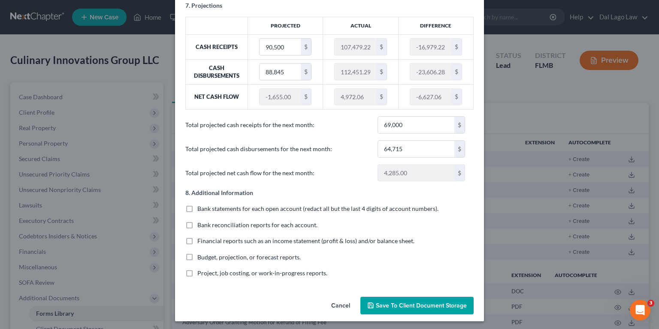
click at [197, 207] on label "Bank statements for each open account (redact all but the last 4 digits of acco…" at bounding box center [317, 208] width 241 height 9
click at [201, 207] on input "Bank statements for each open account (redact all but the last 4 digits of acco…" at bounding box center [204, 207] width 6 height 6
checkbox input "true"
click at [197, 220] on label "Bank reconciliation reports for each account." at bounding box center [257, 224] width 120 height 9
click at [201, 220] on input "Bank reconciliation reports for each account." at bounding box center [204, 223] width 6 height 6
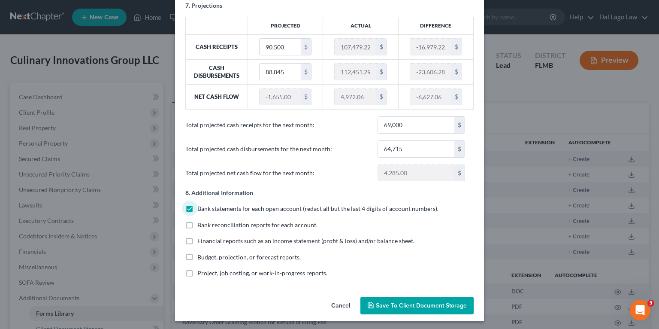
checkbox input "true"
click at [197, 240] on label "Financial reports such as an income statement (profit & loss) and/or balance sh…" at bounding box center [305, 240] width 217 height 9
click at [201, 240] on input "Financial reports such as an income statement (profit & loss) and/or balance sh…" at bounding box center [204, 239] width 6 height 6
checkbox input "true"
click at [396, 304] on span "Save to Client Document Storage" at bounding box center [421, 305] width 91 height 7
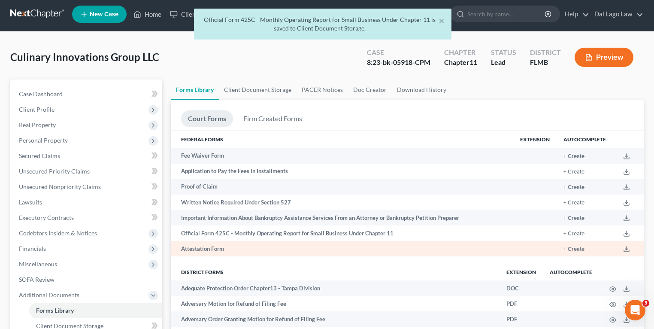
scroll to position [0, 0]
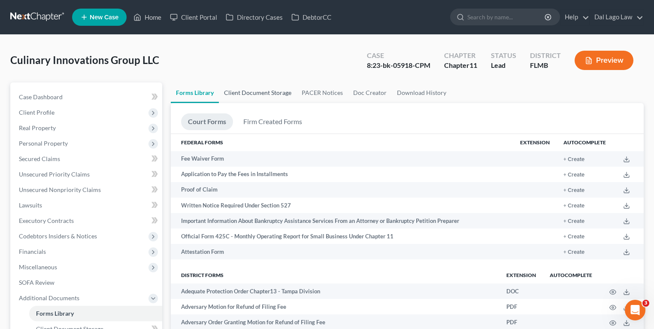
drag, startPoint x: 275, startPoint y: 93, endPoint x: 292, endPoint y: 99, distance: 18.6
click at [275, 93] on link "Client Document Storage" at bounding box center [258, 92] width 78 height 21
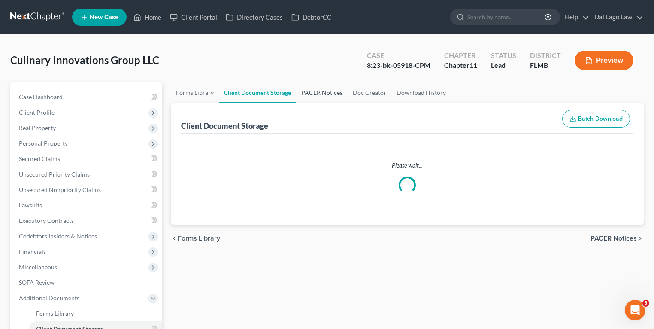
select select "5"
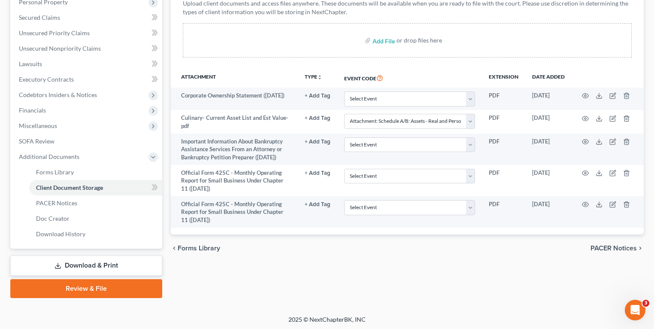
scroll to position [142, 0]
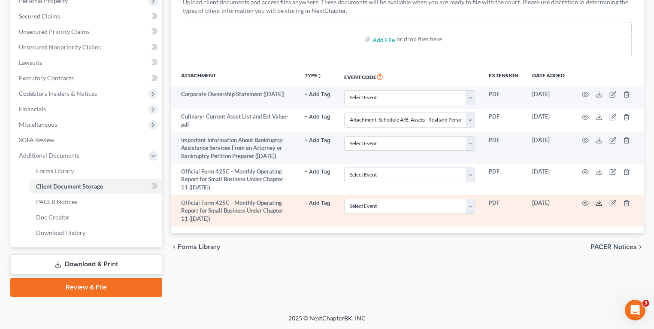
click at [599, 204] on line at bounding box center [599, 201] width 0 height 3
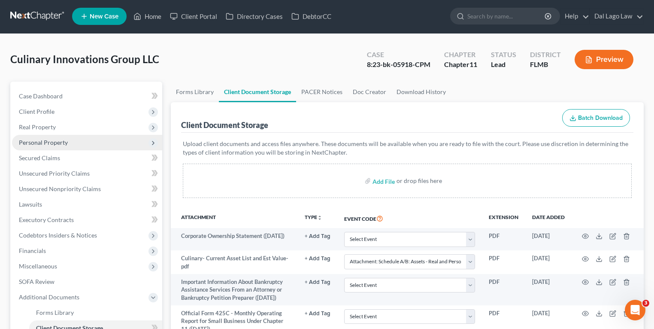
scroll to position [0, 0]
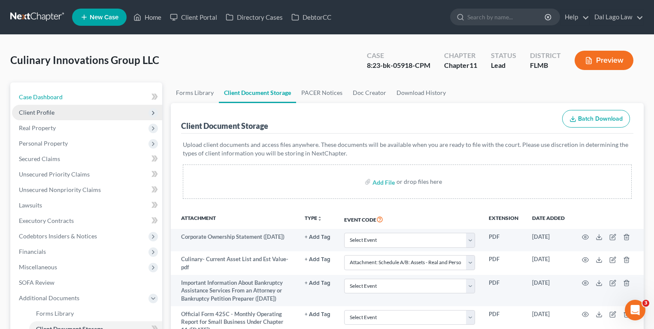
click at [64, 97] on link "Case Dashboard" at bounding box center [87, 96] width 150 height 15
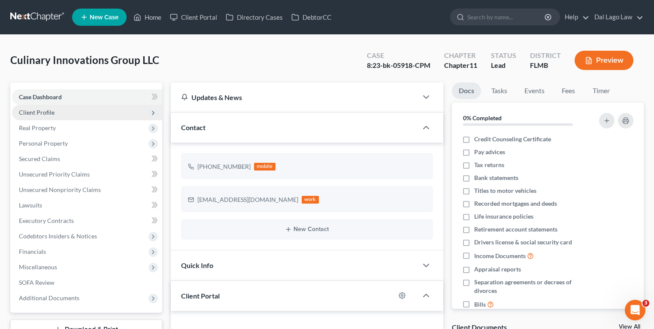
click at [66, 108] on span "Client Profile" at bounding box center [87, 112] width 150 height 15
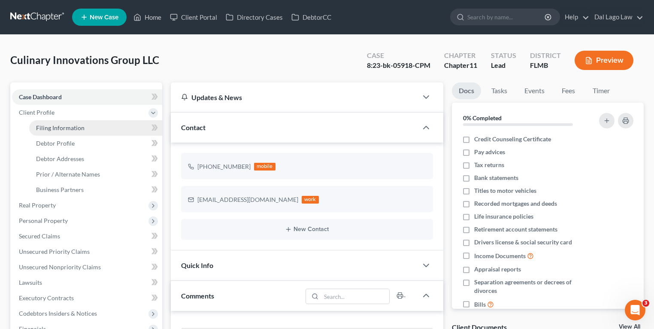
click at [81, 130] on span "Filing Information" at bounding box center [60, 127] width 48 height 7
select select "3"
select select "1"
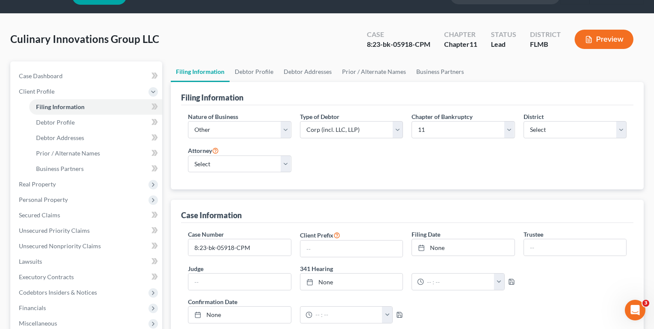
scroll to position [69, 0]
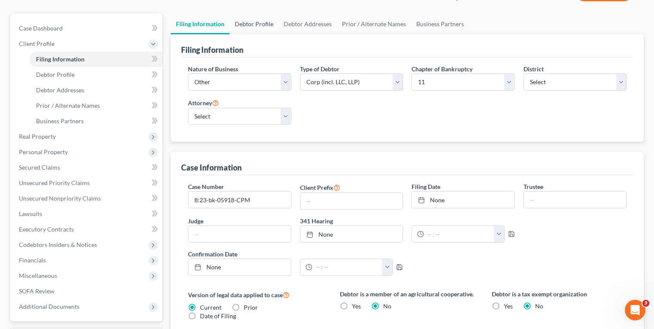
click at [250, 27] on link "Debtor Profile" at bounding box center [254, 24] width 49 height 21
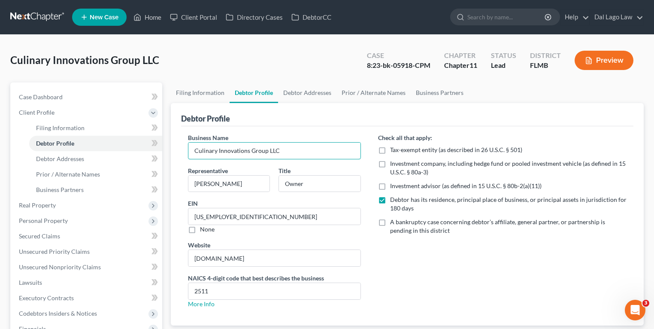
drag, startPoint x: 263, startPoint y: 148, endPoint x: 167, endPoint y: 145, distance: 95.7
click at [173, 146] on div "Debtor Profile Business Name Culinary Innovations Group LLC Representative Kath…" at bounding box center [407, 214] width 473 height 222
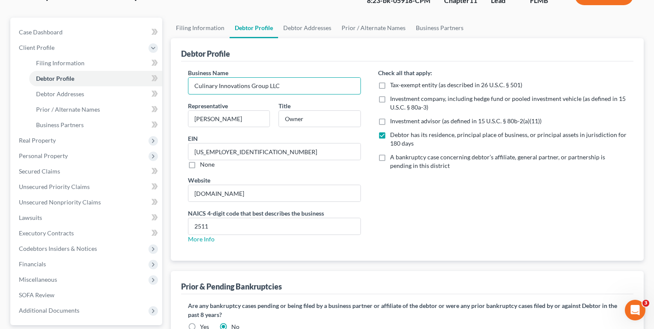
scroll to position [142, 0]
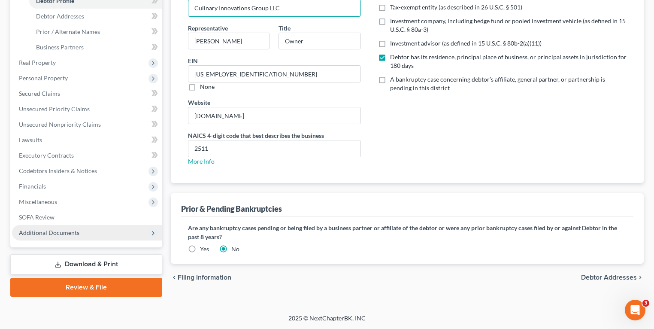
click at [77, 235] on span "Additional Documents" at bounding box center [49, 232] width 60 height 7
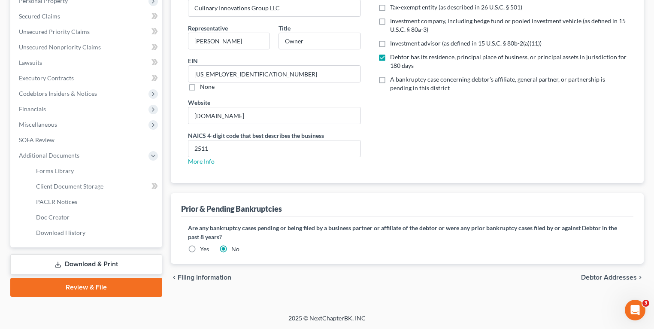
click at [88, 265] on link "Download & Print" at bounding box center [86, 264] width 152 height 20
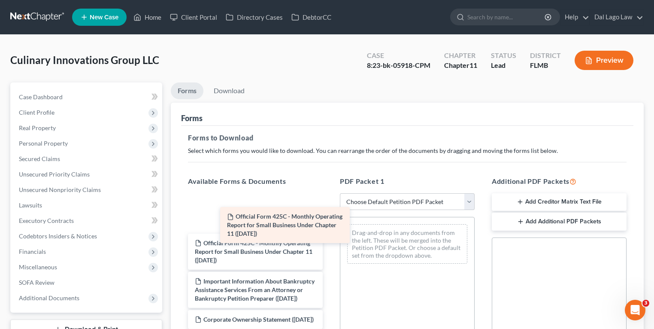
drag, startPoint x: 262, startPoint y: 219, endPoint x: 461, endPoint y: 261, distance: 203.9
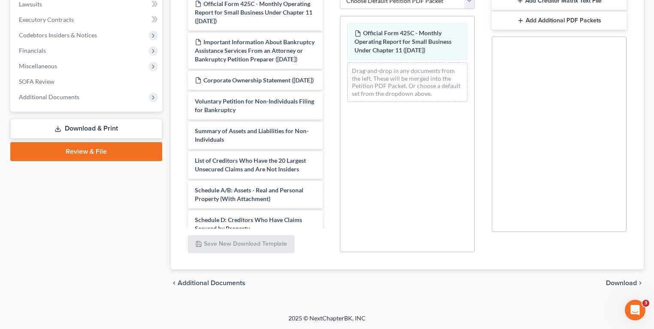
click at [618, 284] on span "Download" at bounding box center [621, 282] width 31 height 7
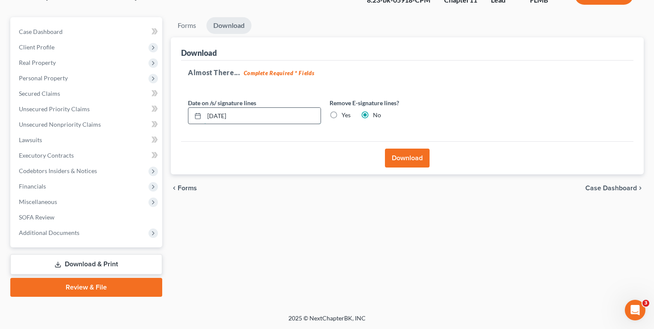
click at [291, 120] on input "08/19/2025" at bounding box center [262, 116] width 116 height 16
click at [391, 155] on button "Download" at bounding box center [407, 157] width 45 height 19
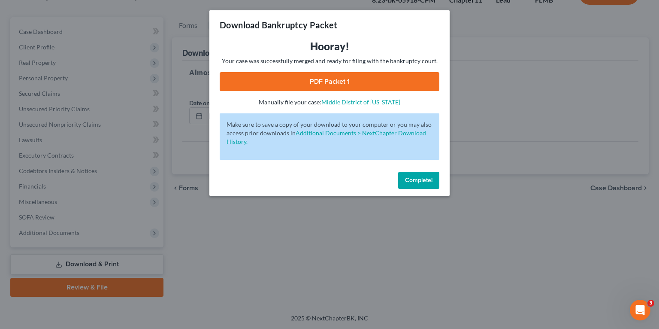
click at [340, 76] on link "PDF Packet 1" at bounding box center [330, 81] width 220 height 19
click at [427, 181] on span "Complete!" at bounding box center [418, 179] width 27 height 7
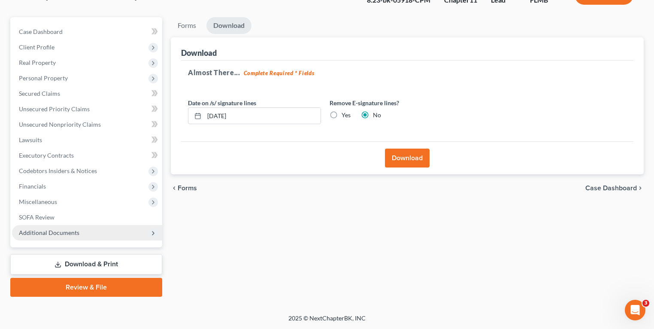
click at [55, 230] on span "Additional Documents" at bounding box center [49, 232] width 60 height 7
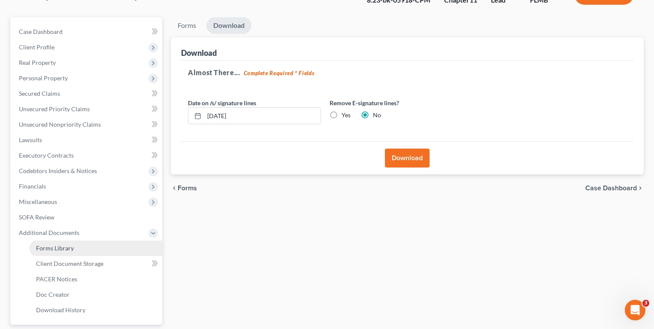
click at [84, 248] on link "Forms Library" at bounding box center [95, 247] width 133 height 15
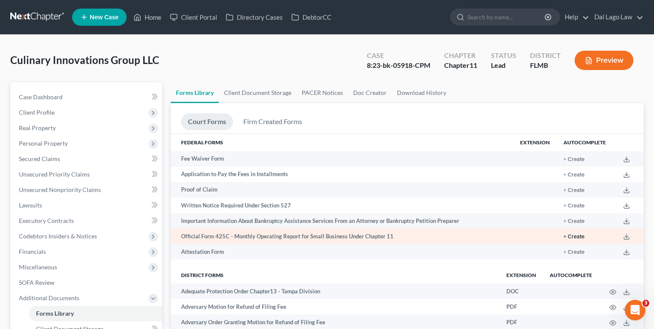
click at [576, 235] on button "+ Create" at bounding box center [573, 237] width 21 height 6
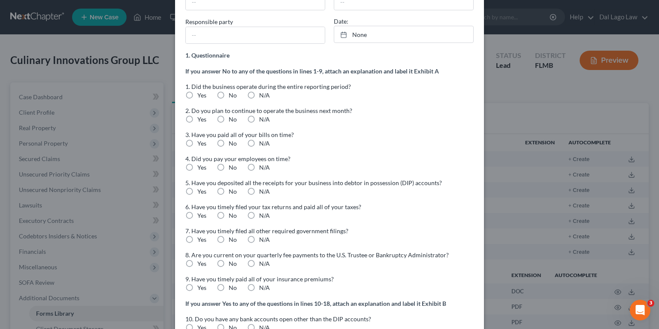
scroll to position [34, 0]
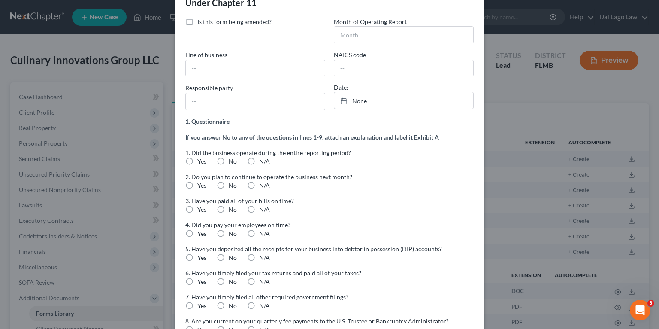
click at [197, 158] on label "Yes" at bounding box center [201, 161] width 9 height 9
click at [201, 158] on input "Yes" at bounding box center [204, 160] width 6 height 6
radio input "true"
click at [197, 185] on label "Yes" at bounding box center [201, 185] width 9 height 9
click at [201, 185] on input "Yes" at bounding box center [204, 184] width 6 height 6
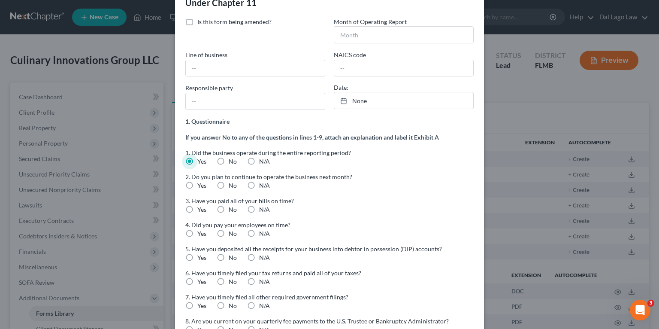
radio input "true"
click at [187, 197] on span "3. Have you paid all of your bills on time?" at bounding box center [239, 200] width 109 height 7
click at [197, 209] on label "Yes" at bounding box center [201, 209] width 9 height 9
click at [201, 209] on input "Yes" at bounding box center [204, 208] width 6 height 6
radio input "true"
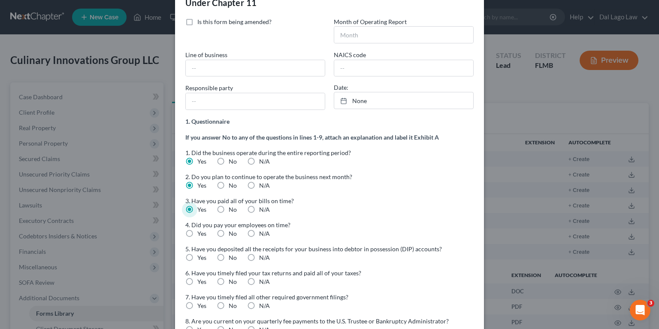
drag, startPoint x: 189, startPoint y: 228, endPoint x: 197, endPoint y: 236, distance: 11.2
click at [197, 230] on label "Yes" at bounding box center [201, 233] width 9 height 9
click at [201, 230] on input "Yes" at bounding box center [204, 232] width 6 height 6
radio input "true"
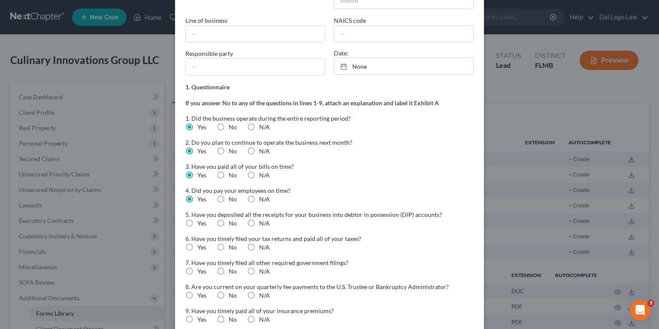
drag, startPoint x: 185, startPoint y: 221, endPoint x: 193, endPoint y: 228, distance: 10.3
click at [197, 223] on label "Yes" at bounding box center [201, 223] width 9 height 9
click at [201, 223] on input "Yes" at bounding box center [204, 222] width 6 height 6
radio input "true"
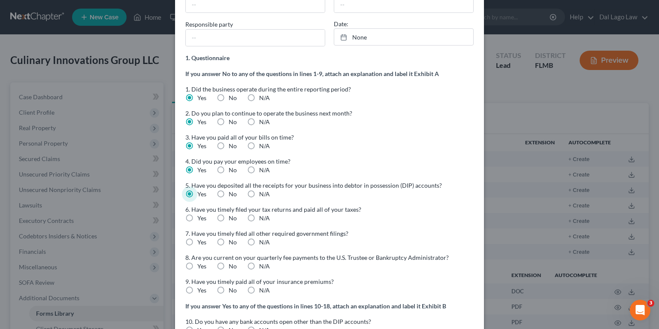
scroll to position [172, 0]
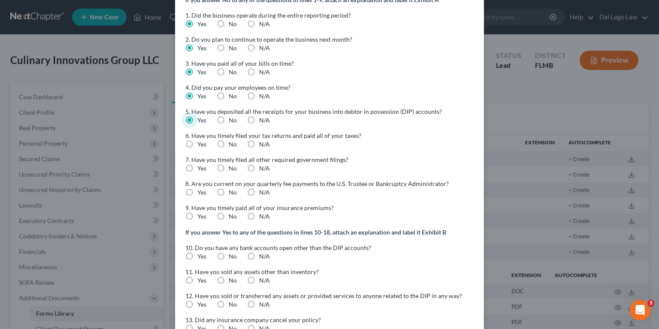
click at [197, 140] on label "Yes" at bounding box center [201, 144] width 9 height 9
click at [201, 140] on input "Yes" at bounding box center [204, 143] width 6 height 6
radio input "true"
drag, startPoint x: 184, startPoint y: 163, endPoint x: 187, endPoint y: 172, distance: 9.6
click at [197, 165] on label "Yes" at bounding box center [201, 168] width 9 height 9
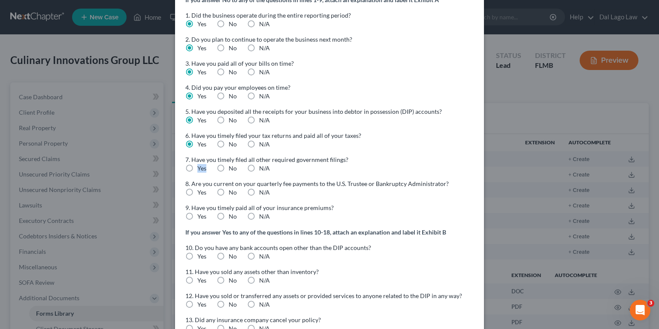
drag, startPoint x: 187, startPoint y: 172, endPoint x: 188, endPoint y: 193, distance: 21.0
click at [197, 164] on label "Yes" at bounding box center [201, 168] width 9 height 9
click at [201, 164] on input "Yes" at bounding box center [204, 167] width 6 height 6
radio input "true"
click at [197, 194] on label "Yes" at bounding box center [201, 192] width 9 height 9
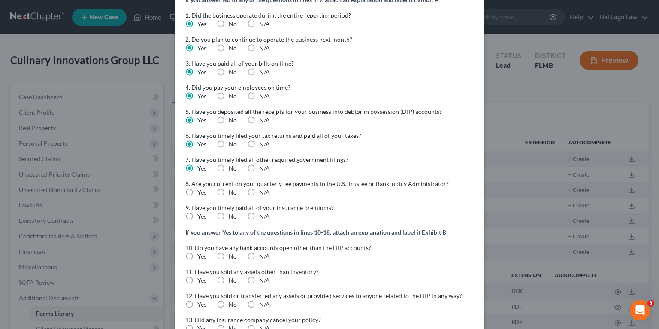
click at [201, 194] on input "Yes" at bounding box center [204, 191] width 6 height 6
radio input "true"
drag, startPoint x: 185, startPoint y: 212, endPoint x: 199, endPoint y: 213, distance: 13.4
click at [197, 213] on label "Yes" at bounding box center [201, 216] width 9 height 9
click at [201, 213] on input "Yes" at bounding box center [204, 215] width 6 height 6
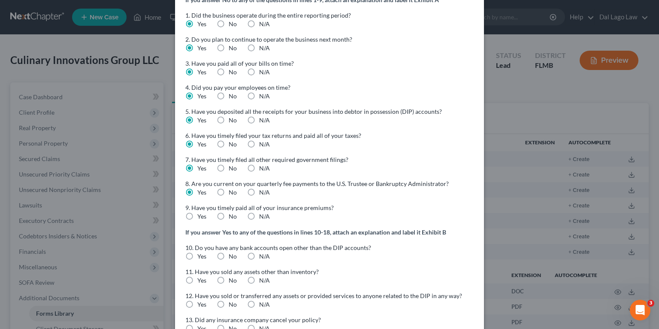
radio input "true"
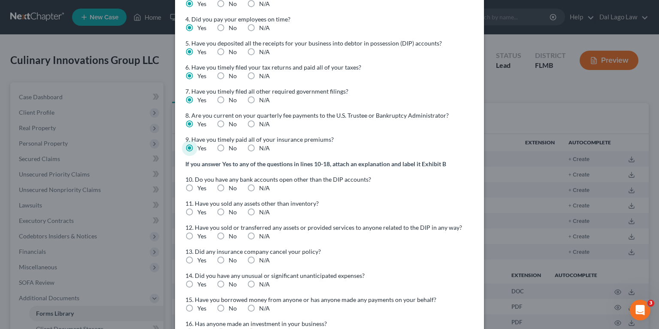
scroll to position [240, 0]
drag, startPoint x: 216, startPoint y: 187, endPoint x: 218, endPoint y: 208, distance: 20.6
click at [229, 187] on label "No" at bounding box center [233, 187] width 8 height 9
click at [232, 187] on input "No" at bounding box center [235, 186] width 6 height 6
radio input "true"
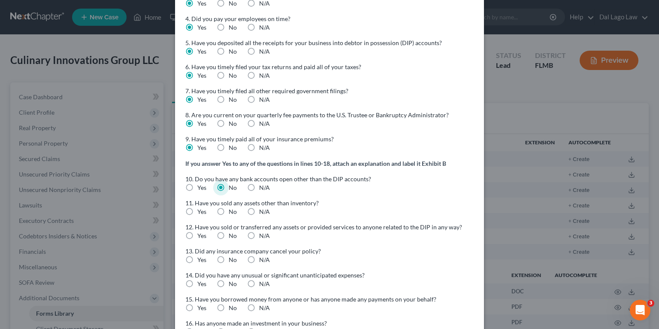
click at [229, 211] on label "No" at bounding box center [233, 211] width 8 height 9
click at [232, 211] on input "No" at bounding box center [235, 210] width 6 height 6
radio input "true"
click at [229, 232] on label "No" at bounding box center [233, 235] width 8 height 9
click at [232, 232] on input "No" at bounding box center [235, 234] width 6 height 6
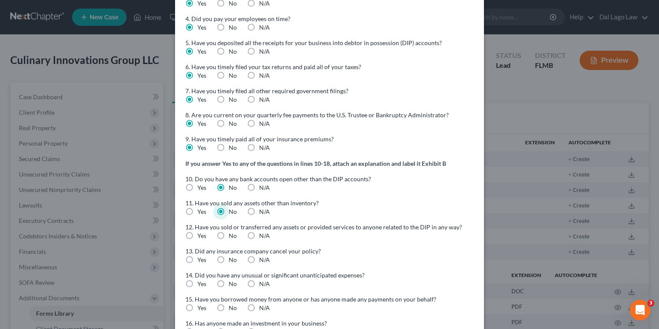
radio input "true"
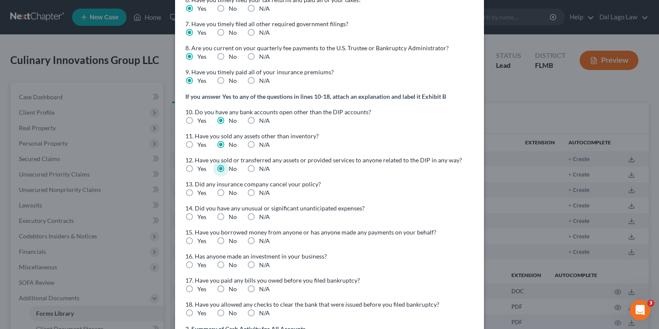
scroll to position [309, 0]
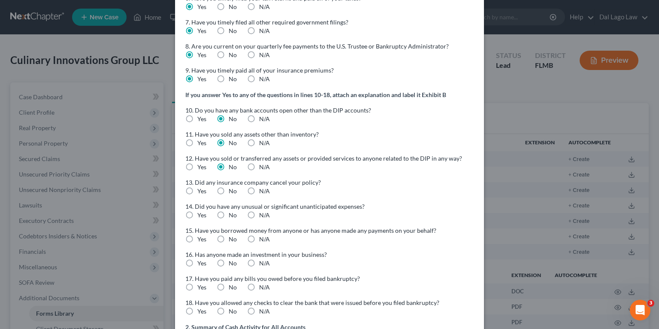
click at [229, 192] on label "No" at bounding box center [233, 191] width 8 height 9
click at [232, 192] on input "No" at bounding box center [235, 190] width 6 height 6
radio input "true"
click at [229, 219] on label "No" at bounding box center [233, 215] width 8 height 9
click at [232, 216] on input "No" at bounding box center [235, 214] width 6 height 6
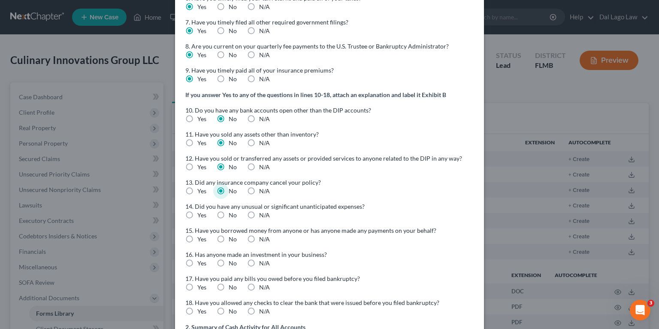
radio input "true"
click at [229, 239] on label "No" at bounding box center [233, 239] width 8 height 9
click at [232, 239] on input "No" at bounding box center [235, 238] width 6 height 6
radio input "true"
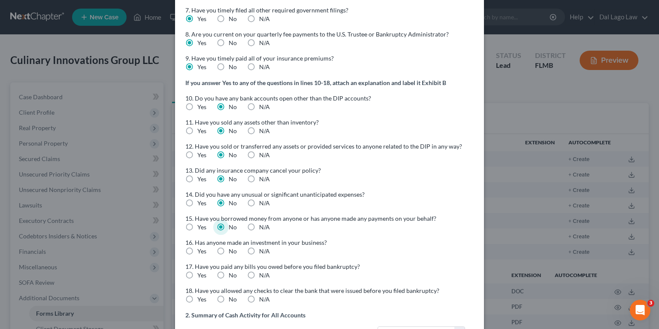
scroll to position [343, 0]
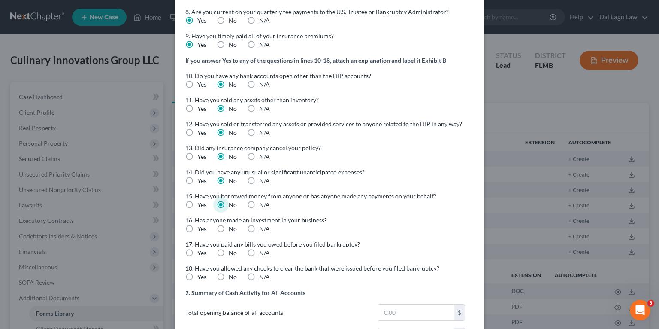
drag, startPoint x: 222, startPoint y: 225, endPoint x: 223, endPoint y: 230, distance: 4.8
click at [229, 226] on label "No" at bounding box center [233, 228] width 8 height 9
click at [232, 226] on input "No" at bounding box center [235, 227] width 6 height 6
radio input "true"
click at [229, 248] on label "No" at bounding box center [233, 252] width 8 height 9
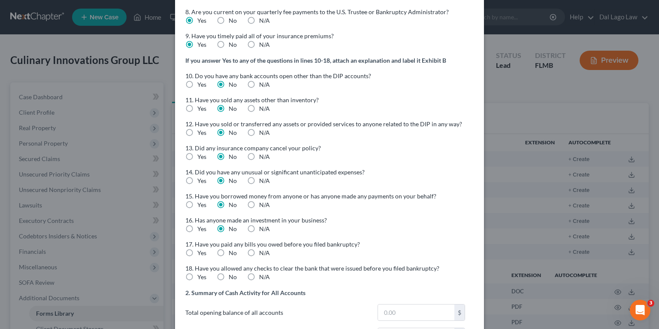
click at [232, 248] on input "No" at bounding box center [235, 251] width 6 height 6
radio input "true"
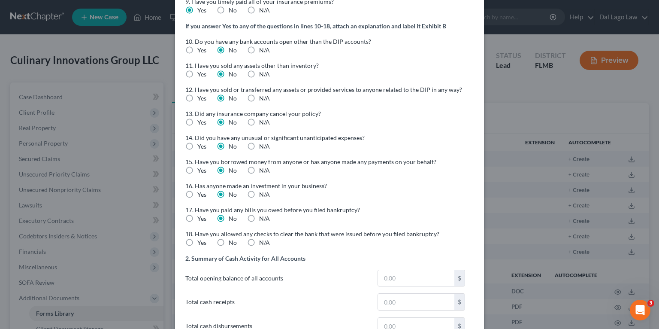
click at [229, 239] on label "No" at bounding box center [233, 242] width 8 height 9
click at [232, 239] on input "No" at bounding box center [235, 241] width 6 height 6
radio input "true"
click at [404, 273] on input "text" at bounding box center [416, 278] width 76 height 16
type input "1"
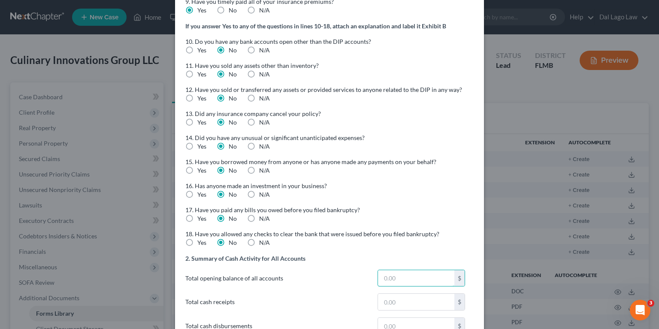
type input "1.00"
type input "16"
type input "16.00"
type input "167"
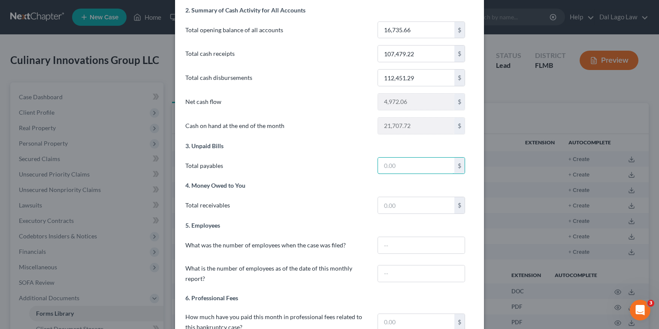
scroll to position [591, 0]
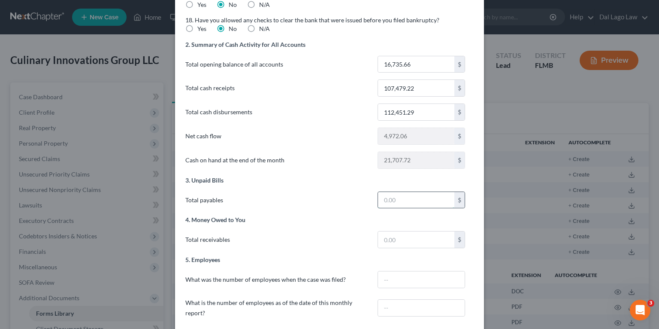
click at [405, 194] on input "text" at bounding box center [416, 200] width 76 height 16
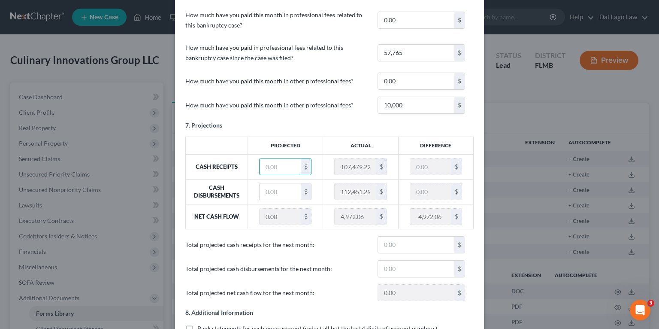
scroll to position [962, 0]
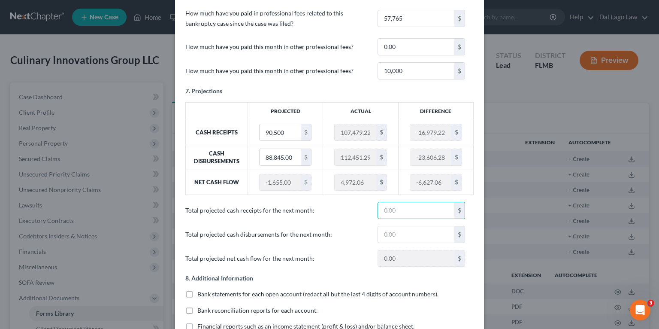
click at [469, 15] on div "How much have you paid in professional fees related to this bankruptcy case sin…" at bounding box center [325, 19] width 297 height 26
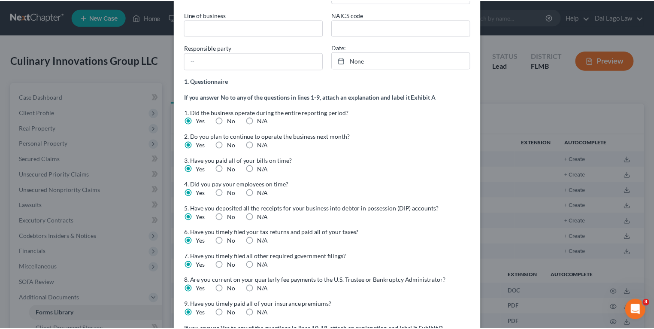
scroll to position [0, 0]
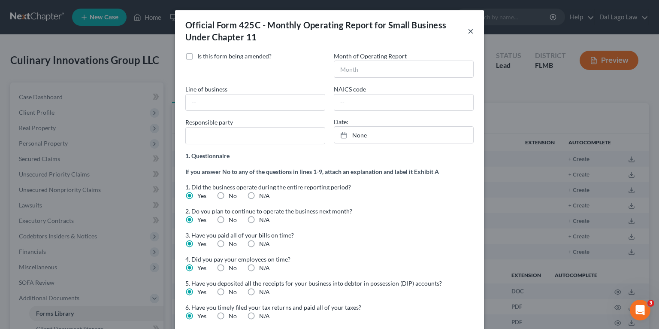
click at [468, 31] on button "×" at bounding box center [471, 31] width 6 height 10
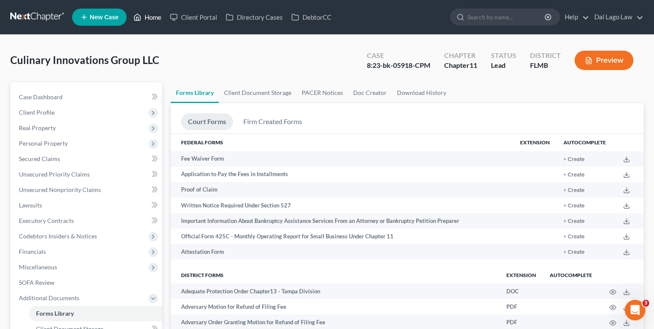
click at [151, 20] on link "Home" at bounding box center [147, 16] width 36 height 15
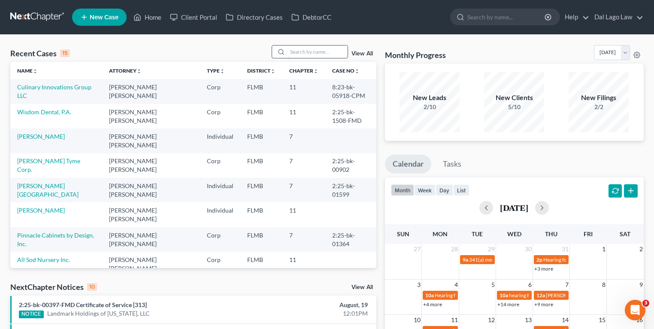
click at [303, 56] on input "search" at bounding box center [317, 51] width 60 height 12
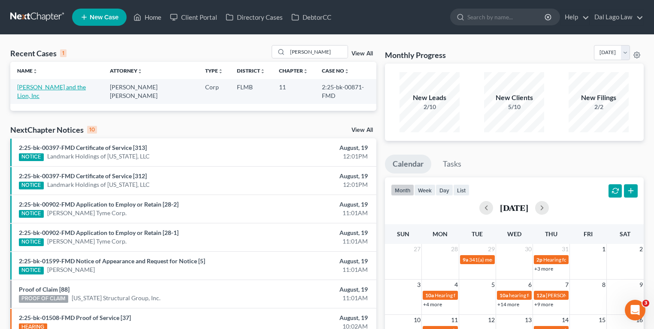
click at [54, 87] on link "Giuseppe and the Lion, Inc" at bounding box center [51, 91] width 69 height 16
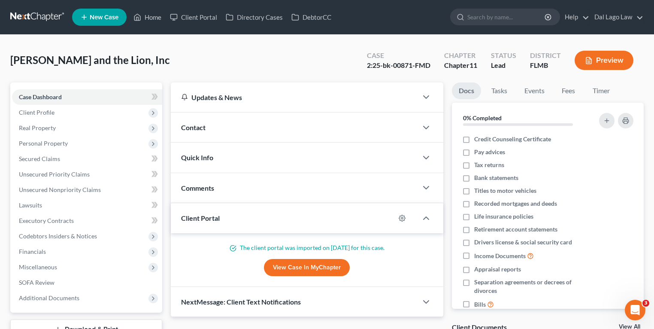
scroll to position [103, 0]
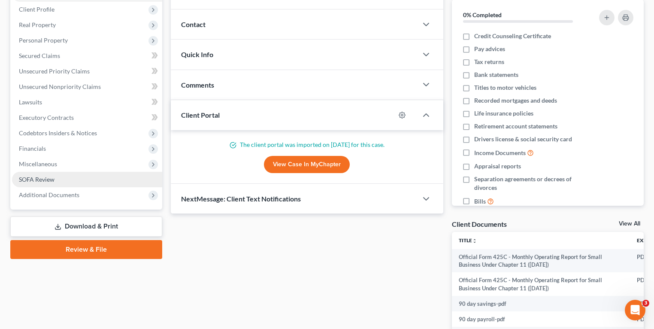
click at [59, 149] on span "Financials" at bounding box center [87, 148] width 150 height 15
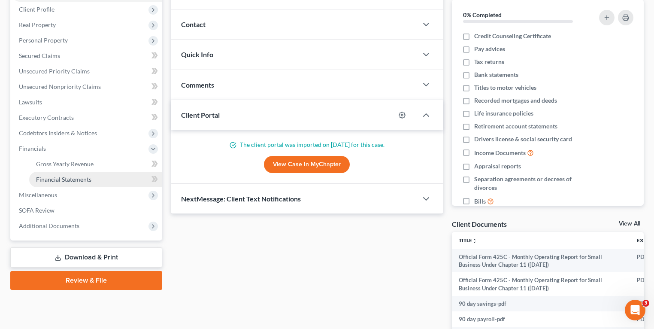
click at [76, 177] on span "Financial Statements" at bounding box center [63, 178] width 55 height 7
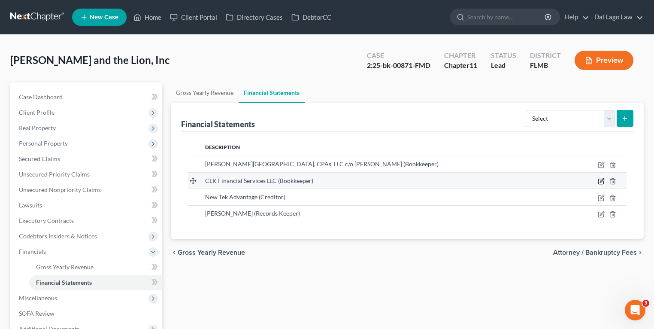
click at [598, 179] on icon "button" at bounding box center [600, 181] width 5 height 5
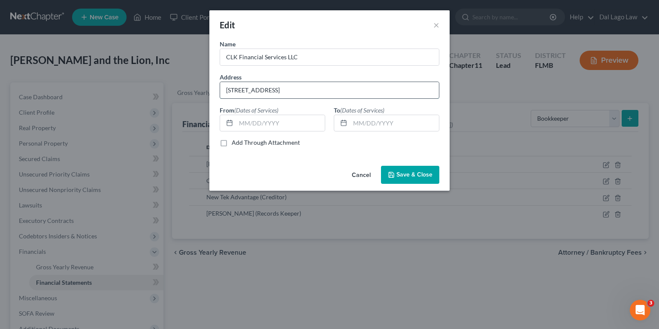
click at [331, 93] on input "27499 Riverview Center Blvd" at bounding box center [329, 90] width 219 height 16
click at [237, 91] on input "27499 Riverview Center Blvd" at bounding box center [329, 90] width 219 height 16
click at [402, 175] on span "Save & Close" at bounding box center [414, 174] width 36 height 7
